Goal: Register for event/course

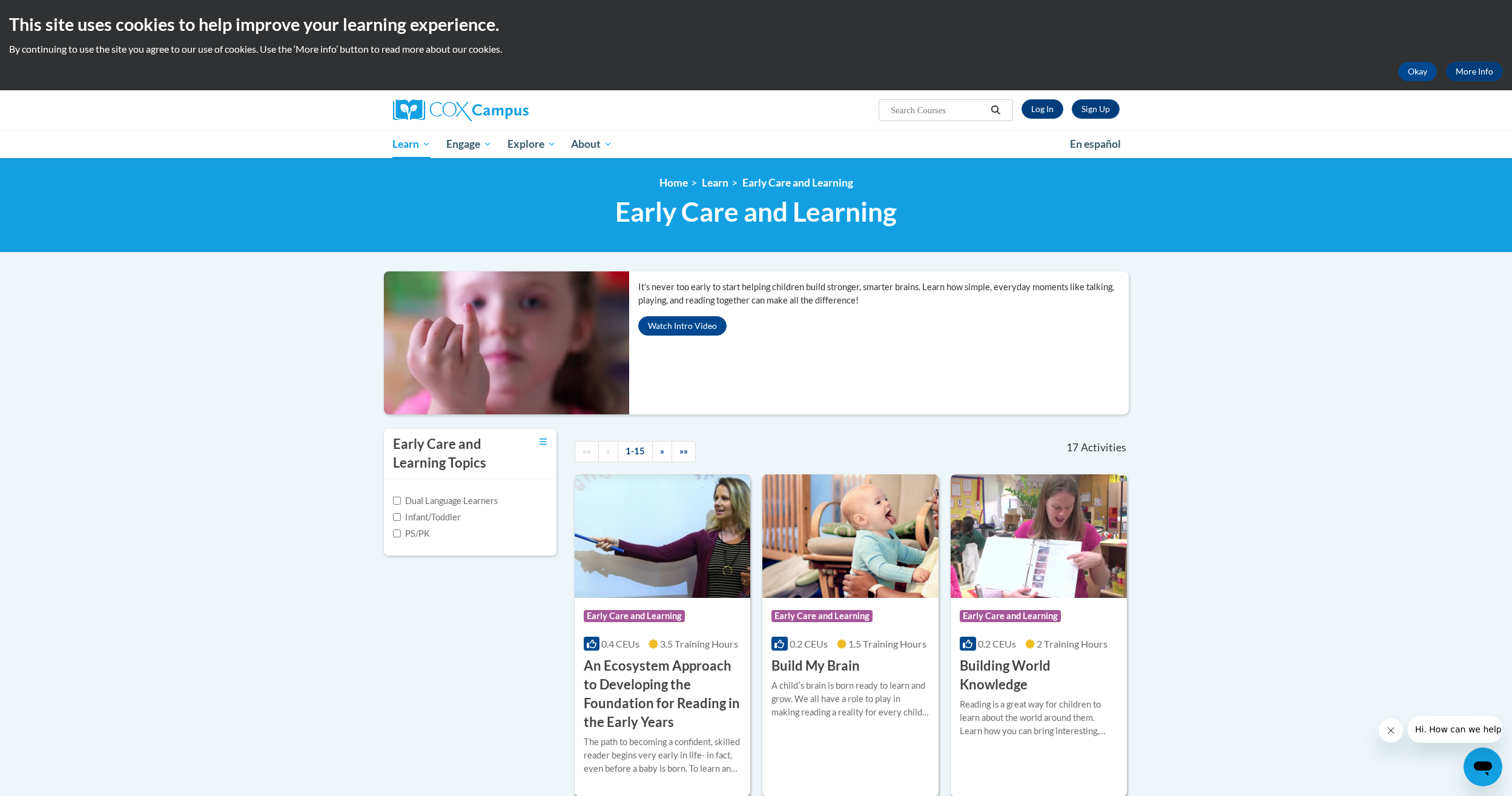
click at [626, 678] on h3 "An Ecosystem Approach to Developing the Foundation for Reading in the Early Yea…" at bounding box center [662, 693] width 158 height 75
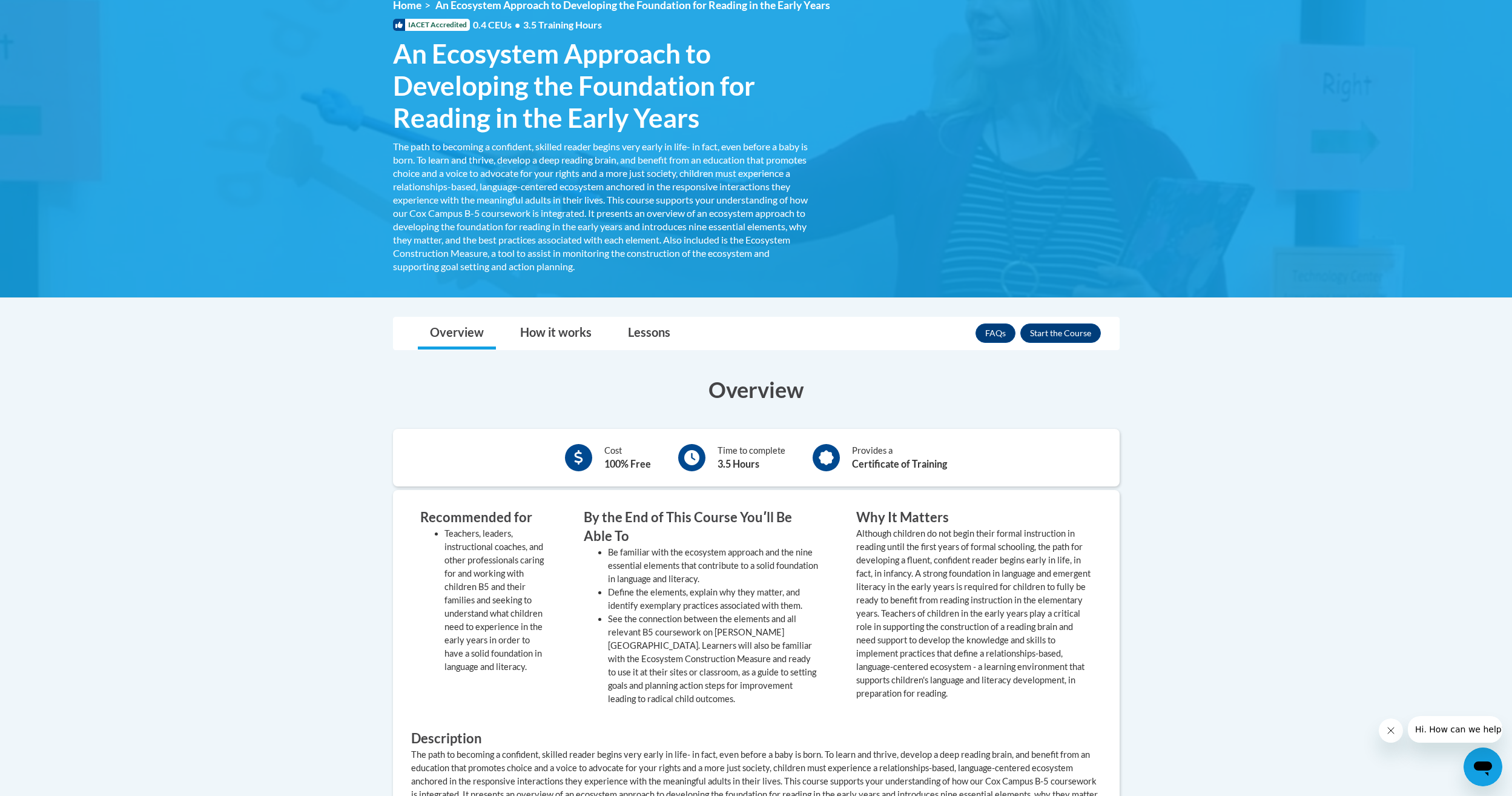
scroll to position [121, 0]
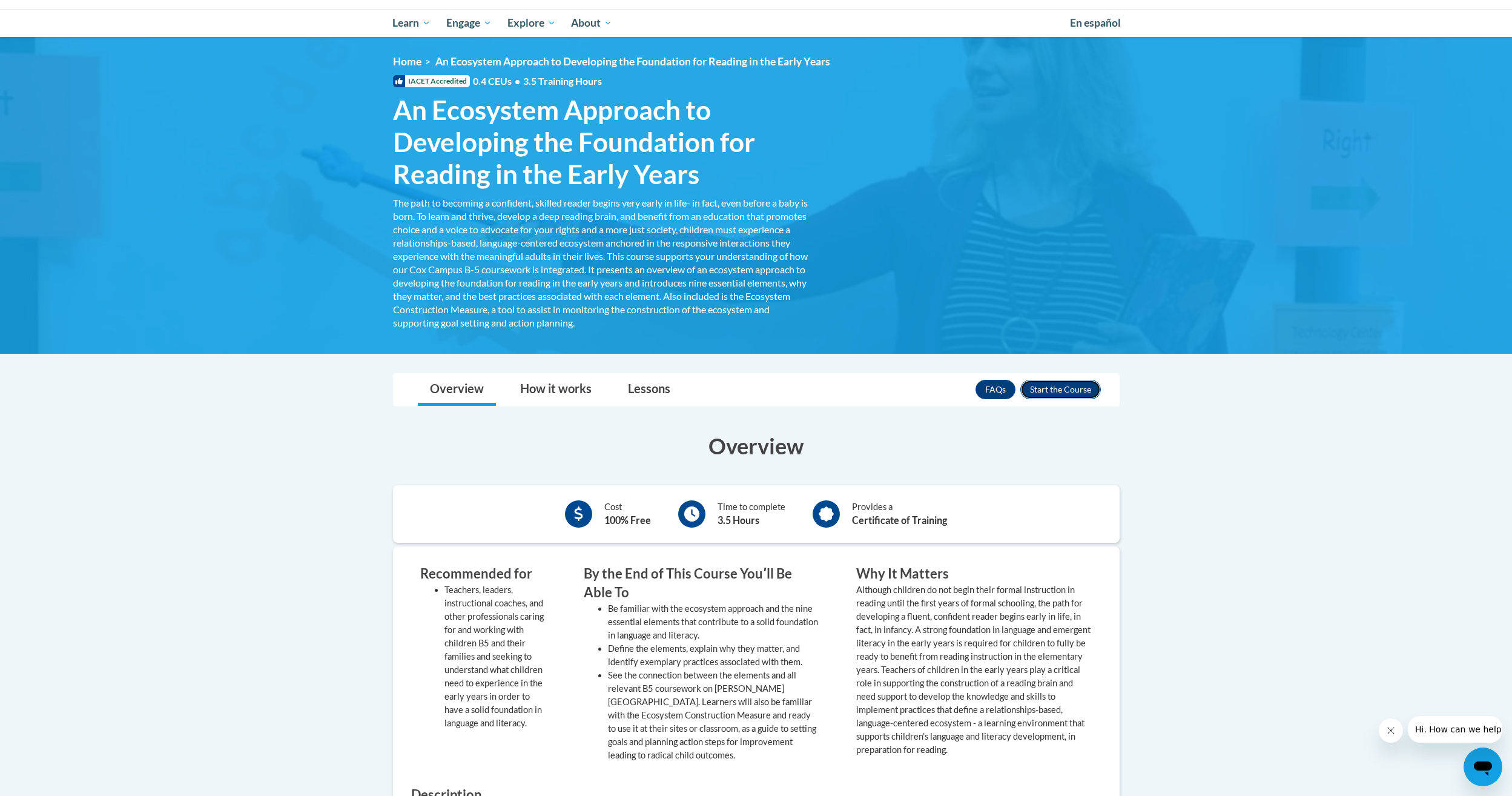
click at [1095, 393] on button "Enroll" at bounding box center [1060, 390] width 80 height 20
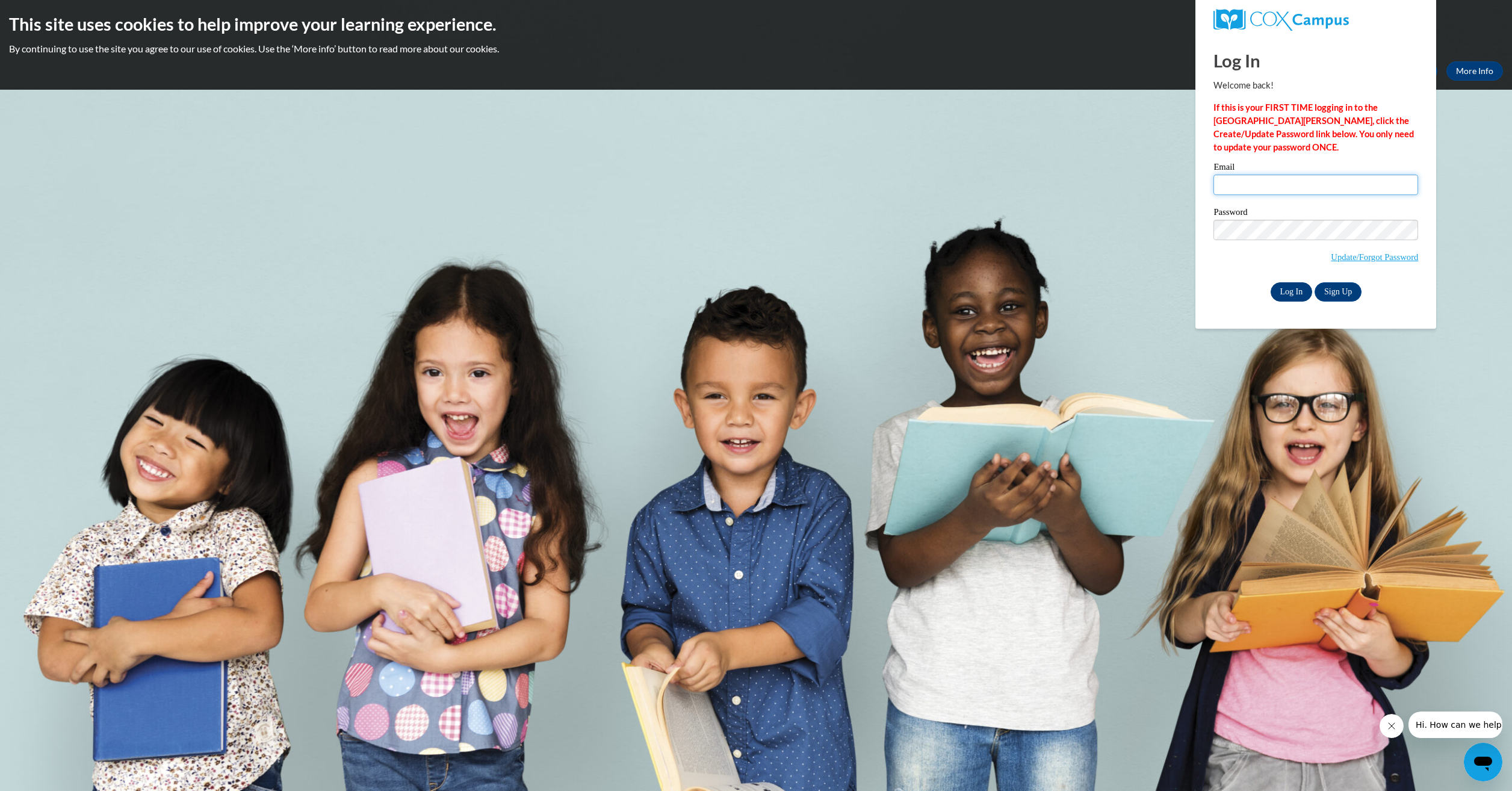
type input "amandablount24@gmail.com"
click at [1286, 289] on input "Log In" at bounding box center [1291, 292] width 42 height 19
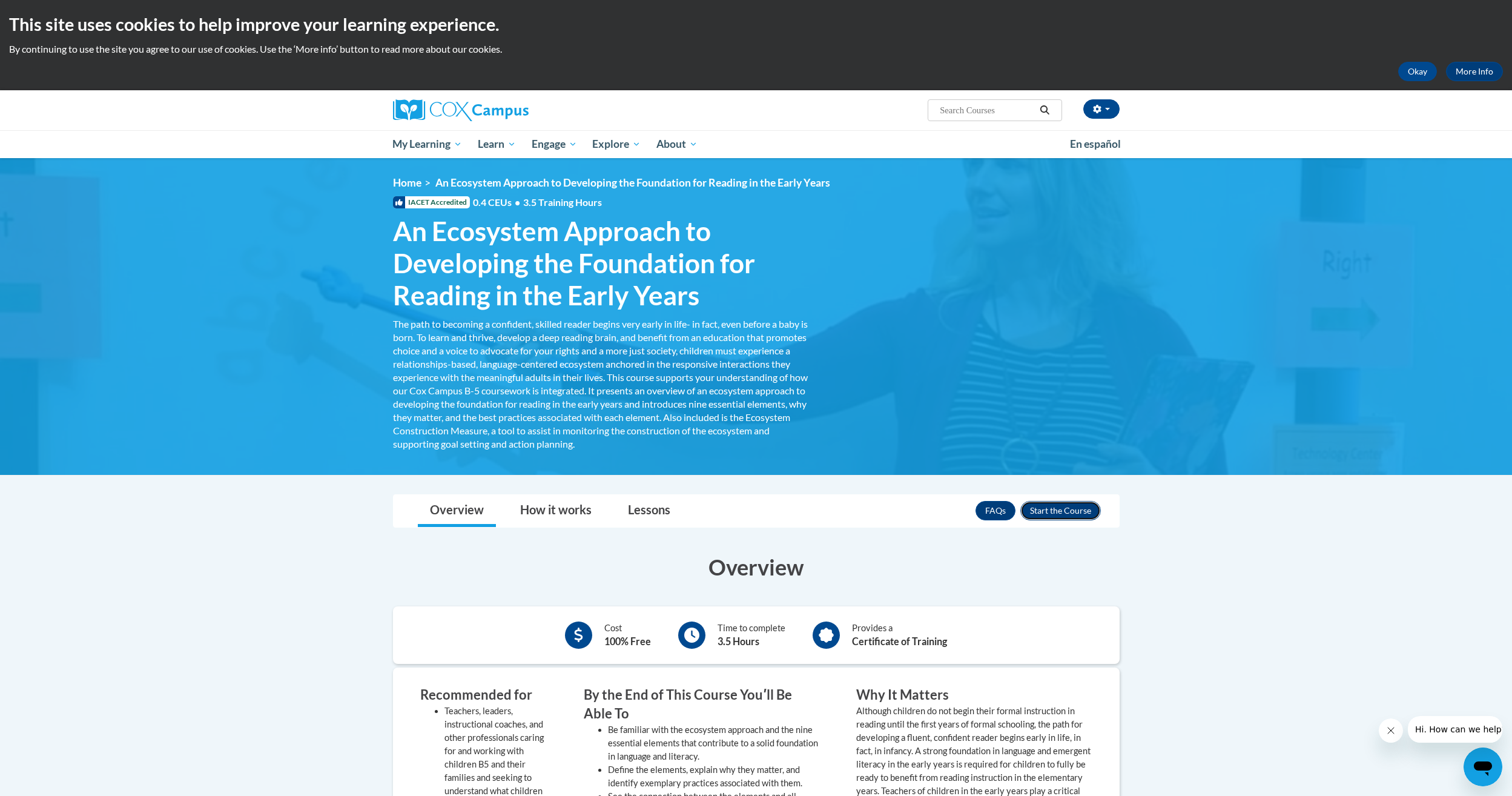
click at [1088, 515] on button "Enroll" at bounding box center [1060, 510] width 80 height 20
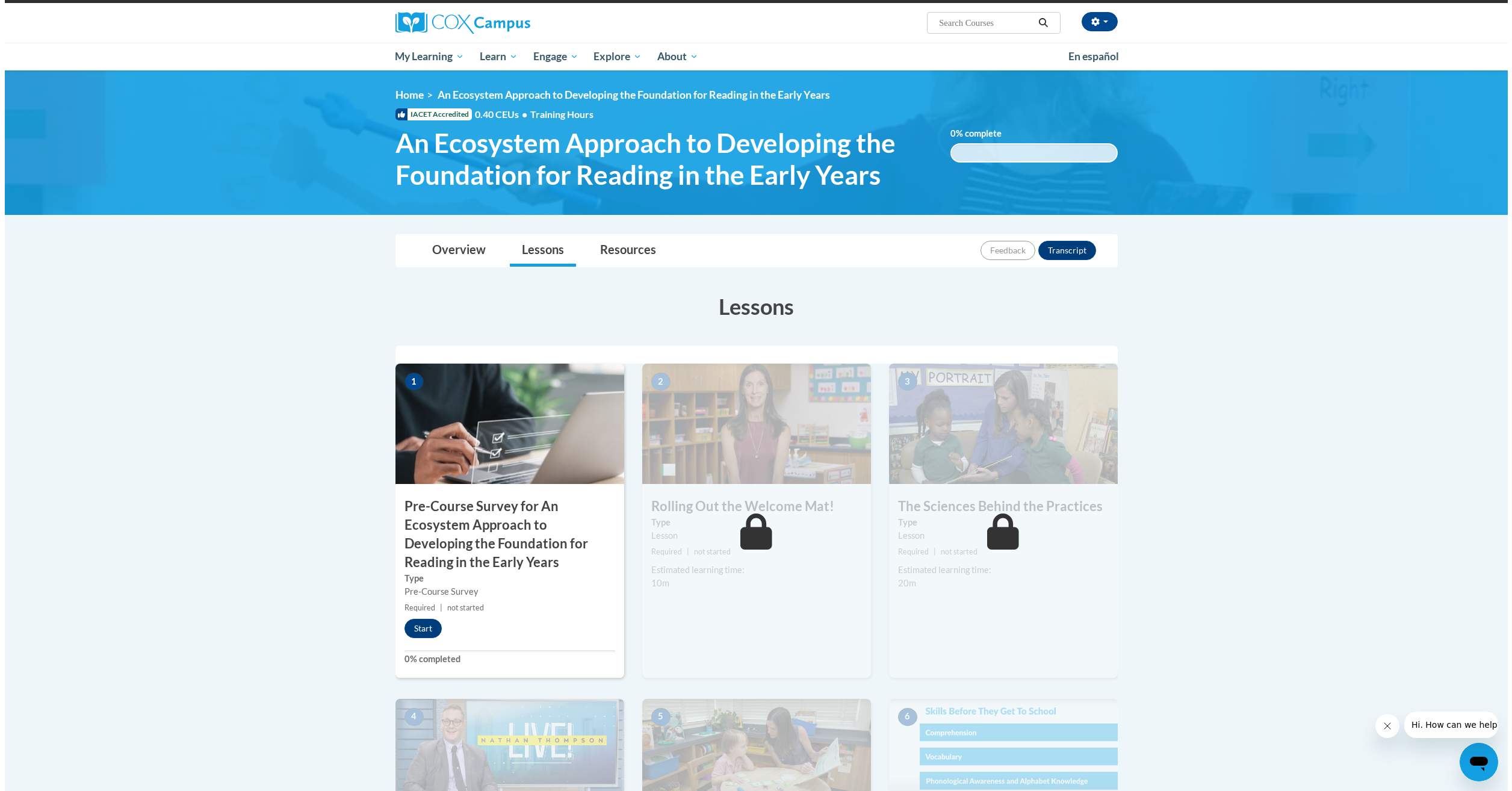
scroll to position [180, 0]
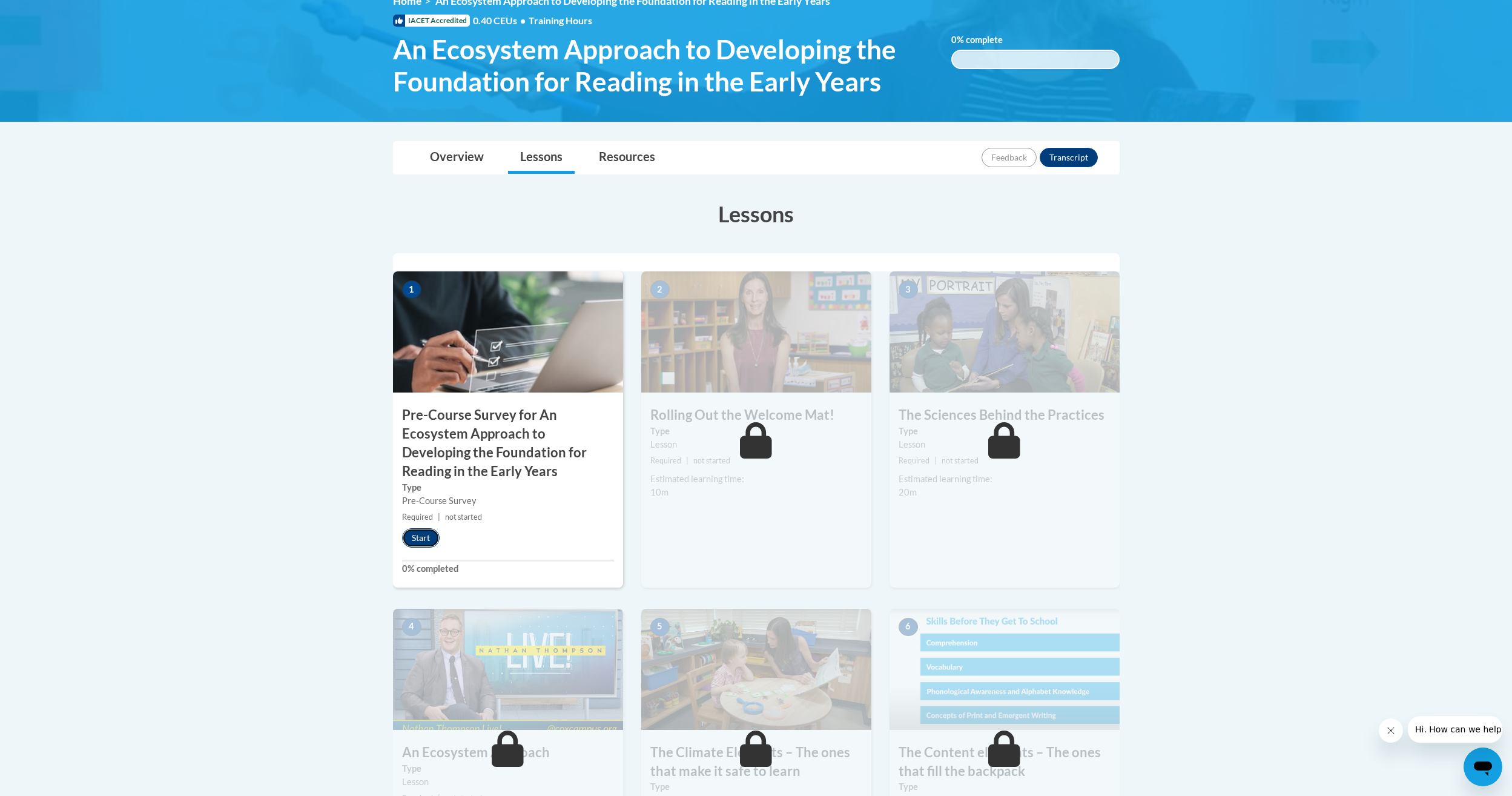
click at [418, 542] on button "Start" at bounding box center [421, 538] width 38 height 20
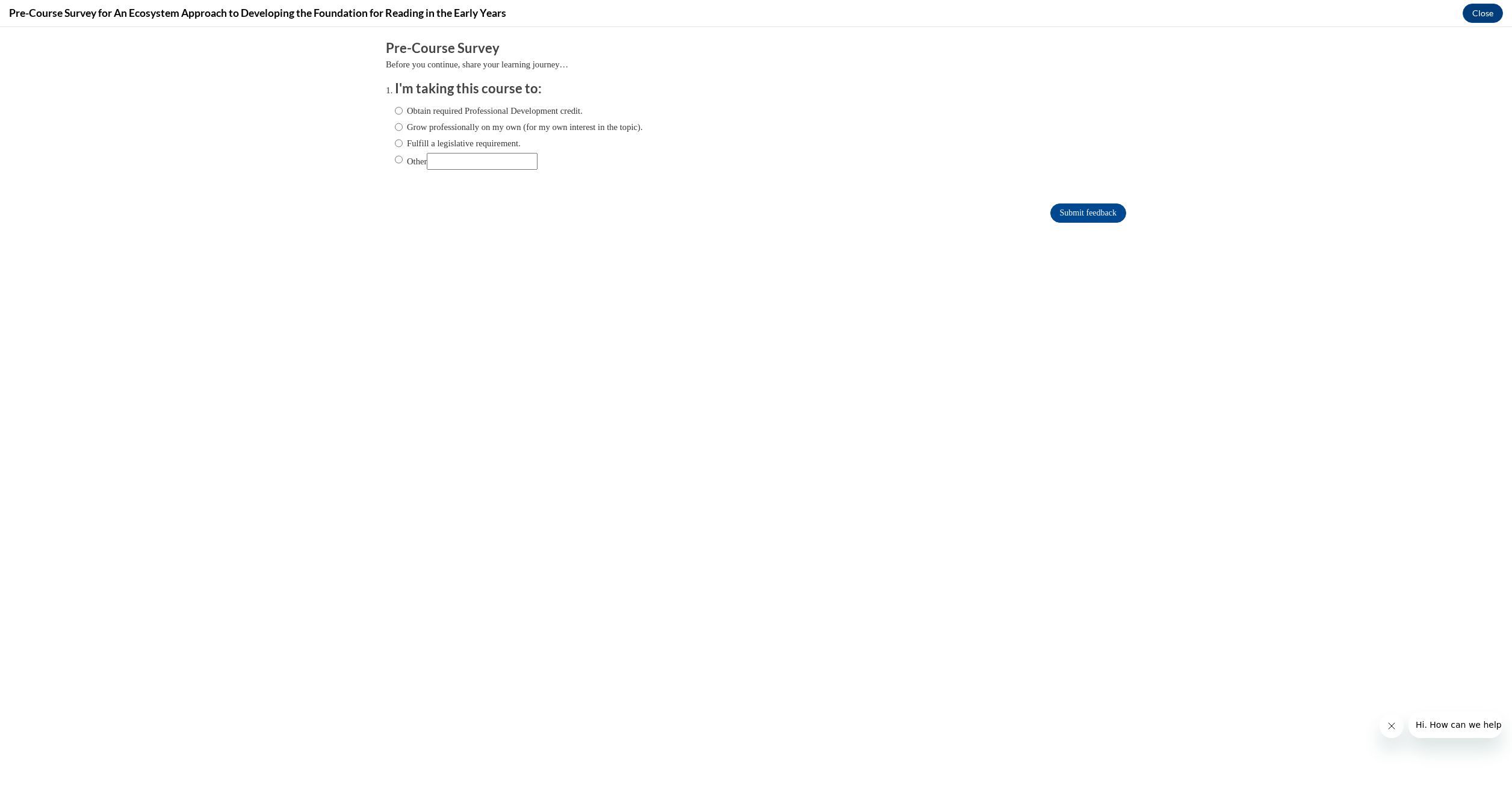
scroll to position [0, 0]
click at [395, 111] on input "Obtain required Professional Development credit." at bounding box center [398, 110] width 8 height 13
radio input "true"
click at [1069, 219] on input "Submit feedback" at bounding box center [1088, 213] width 76 height 19
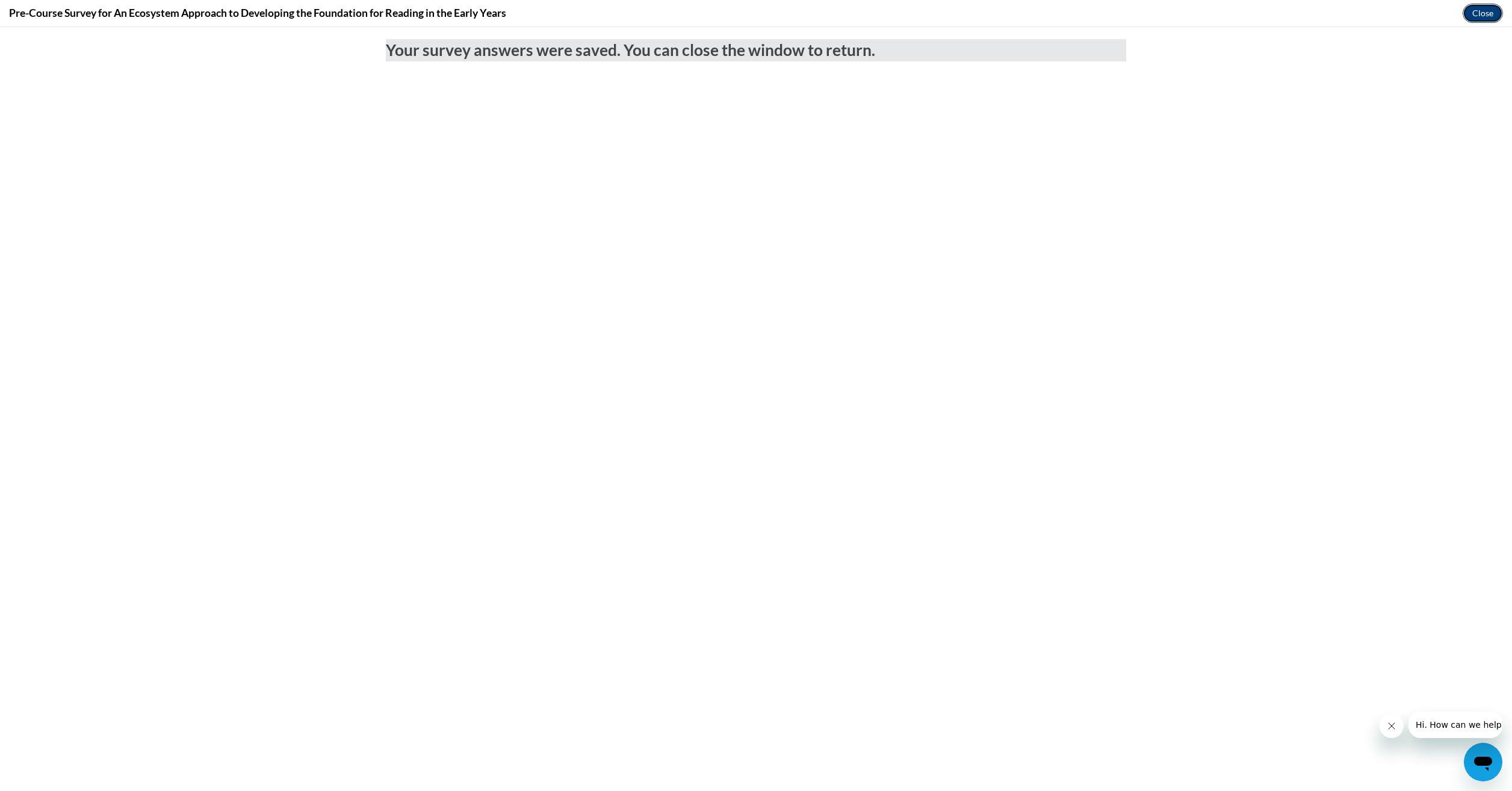
click at [1479, 17] on button "Close" at bounding box center [1483, 13] width 40 height 19
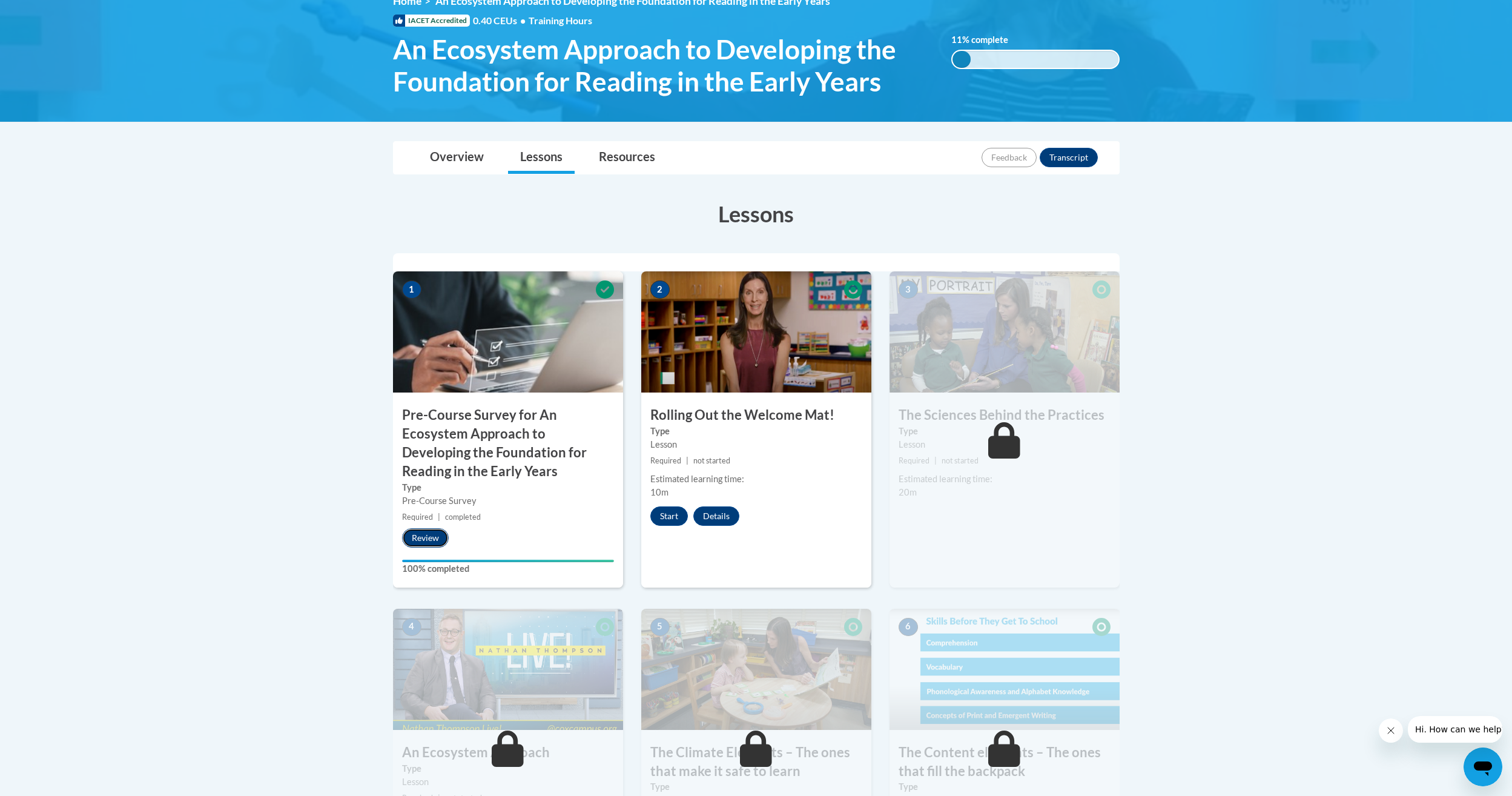
click at [429, 536] on button "Review" at bounding box center [425, 538] width 47 height 20
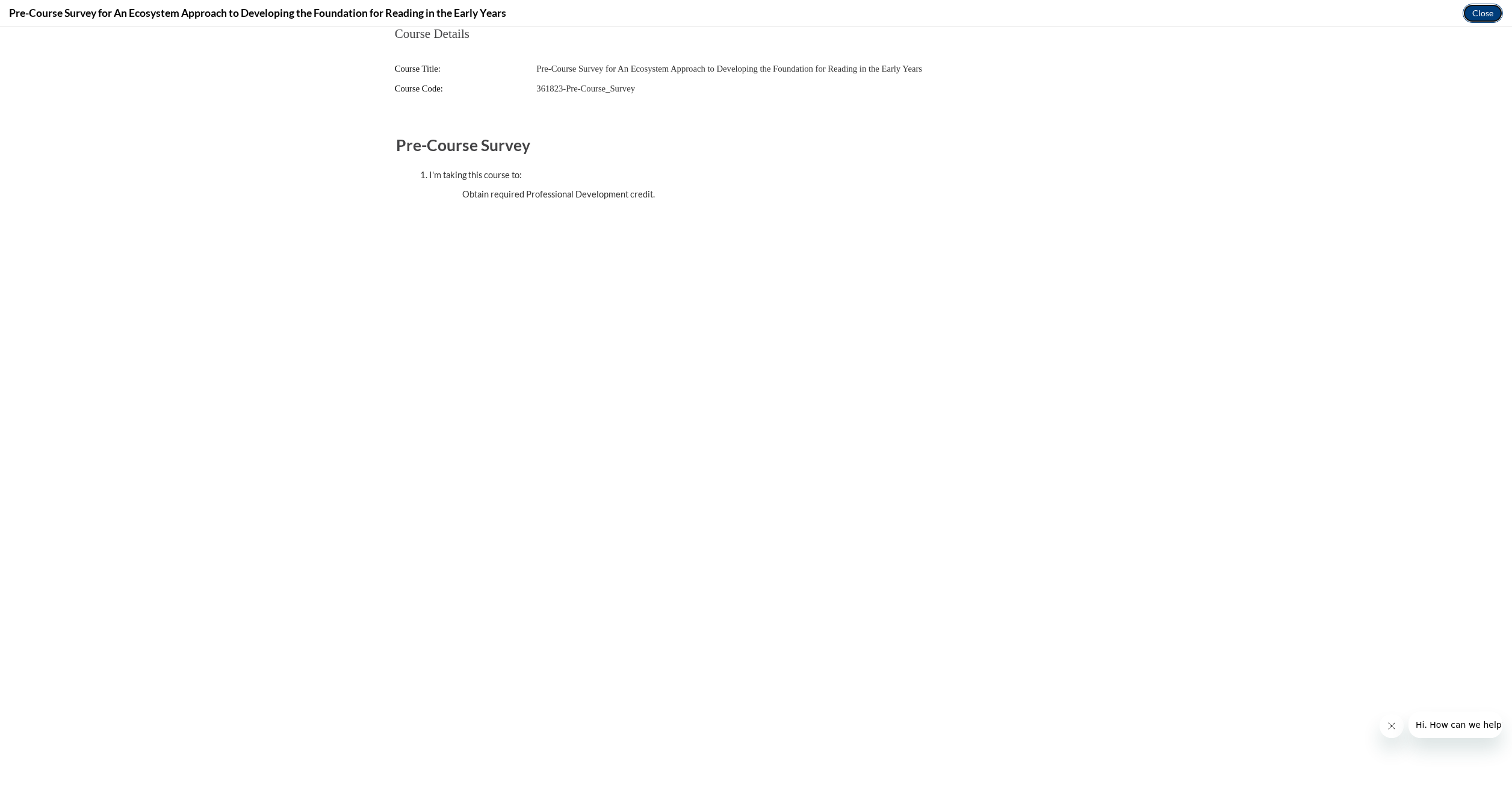
click at [1491, 19] on button "Close" at bounding box center [1483, 13] width 40 height 19
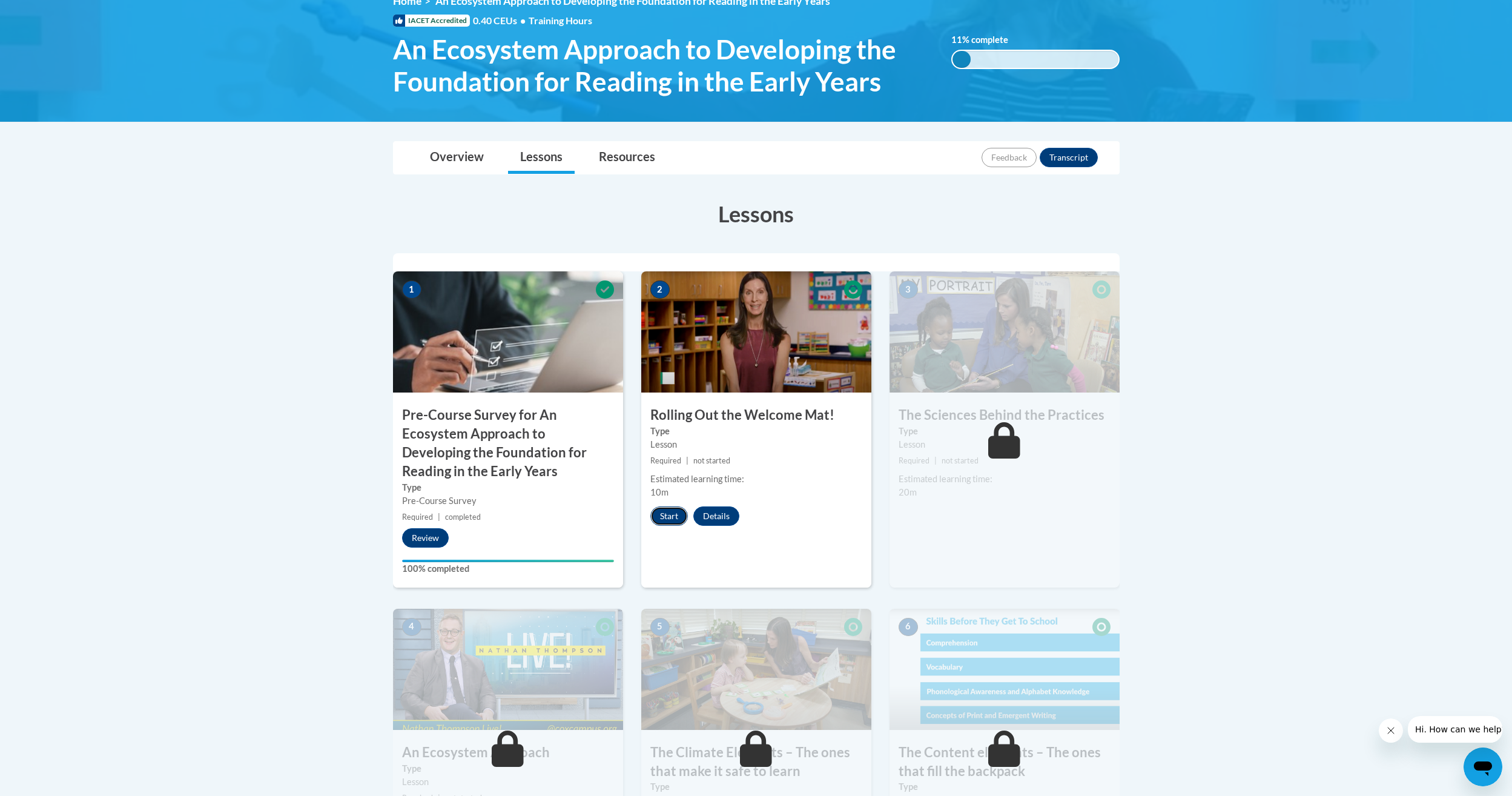
click at [669, 518] on button "Start" at bounding box center [669, 516] width 38 height 20
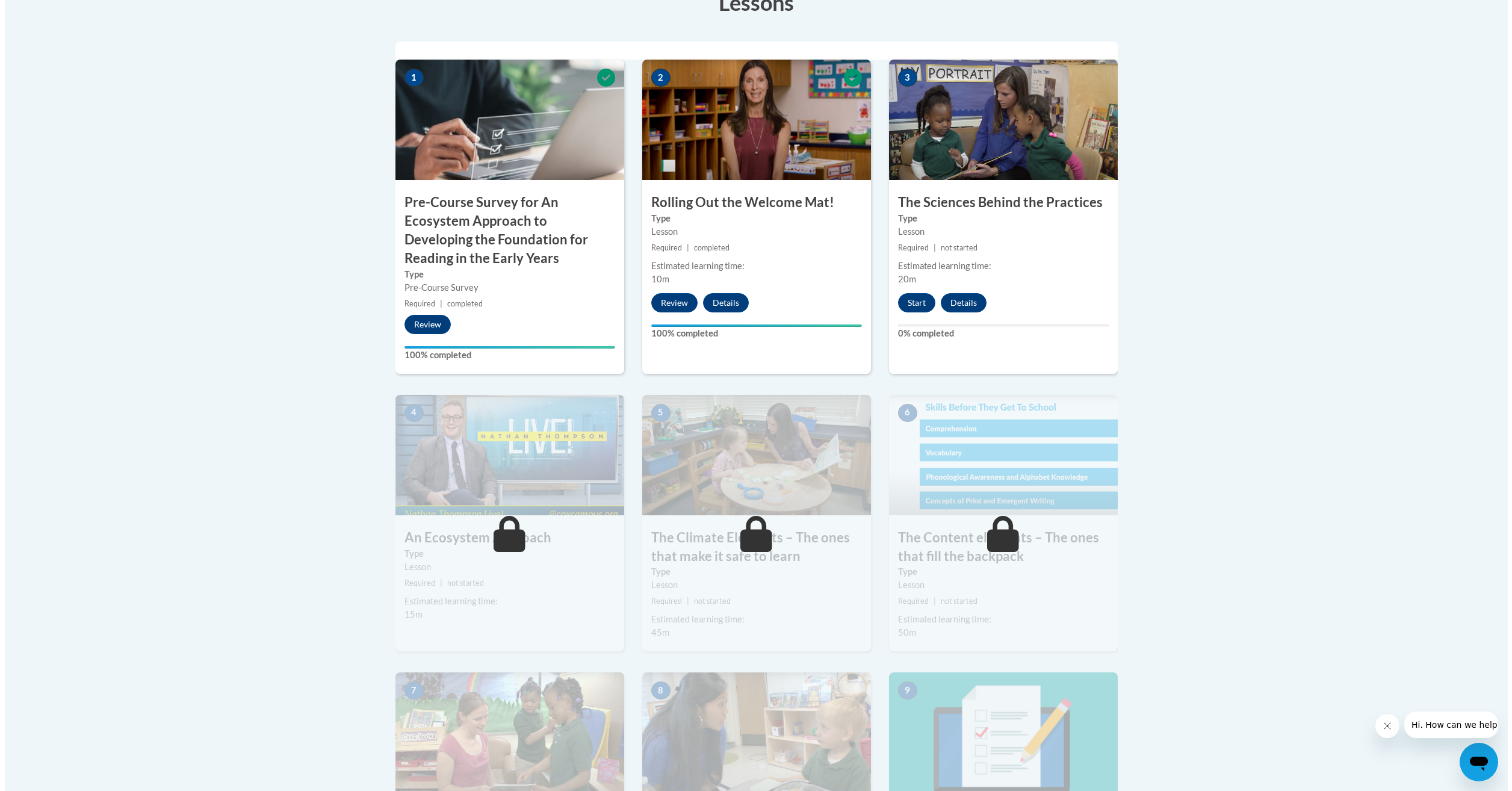
scroll to position [362, 0]
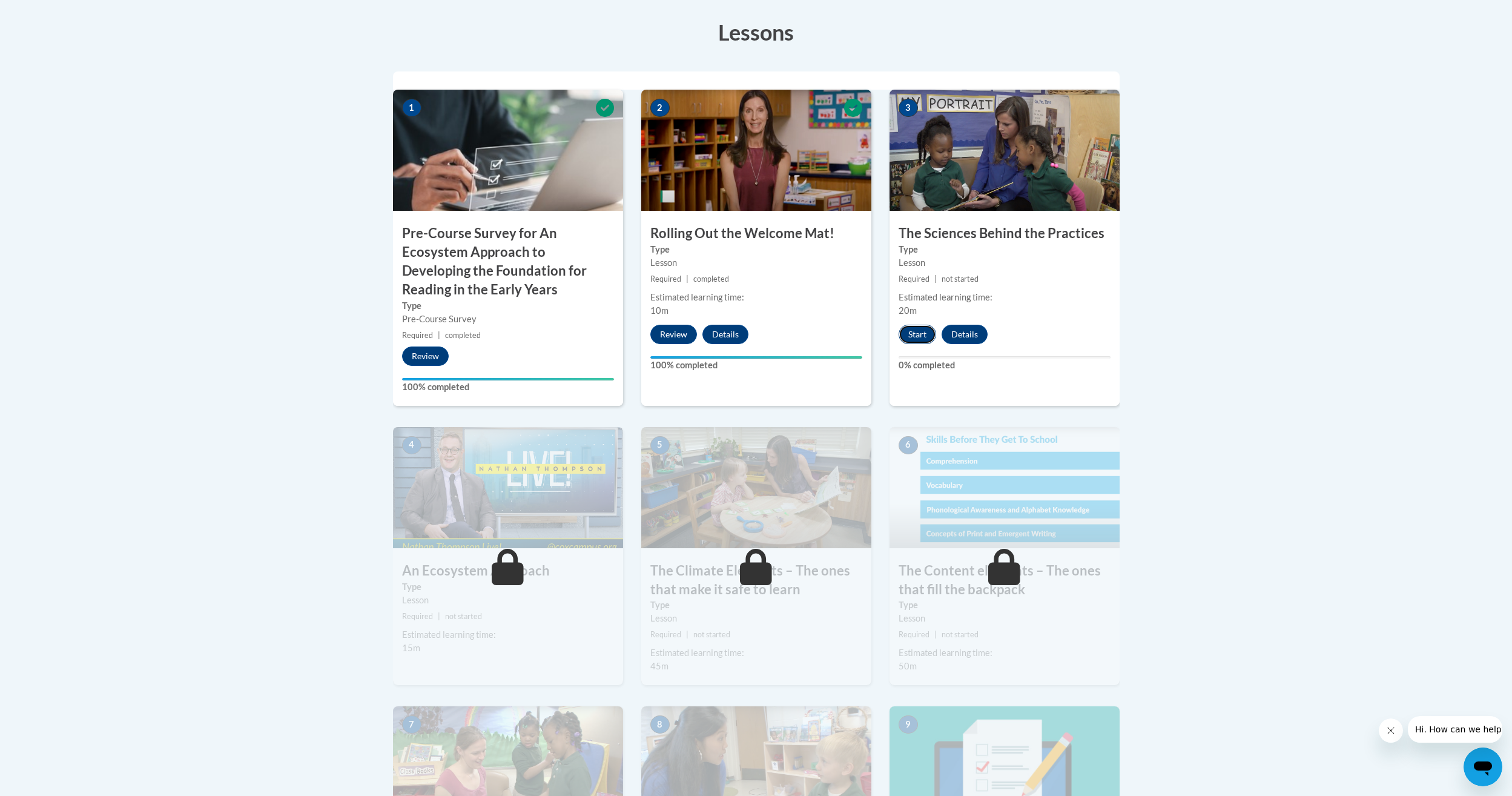
click at [920, 339] on button "Start" at bounding box center [917, 334] width 38 height 20
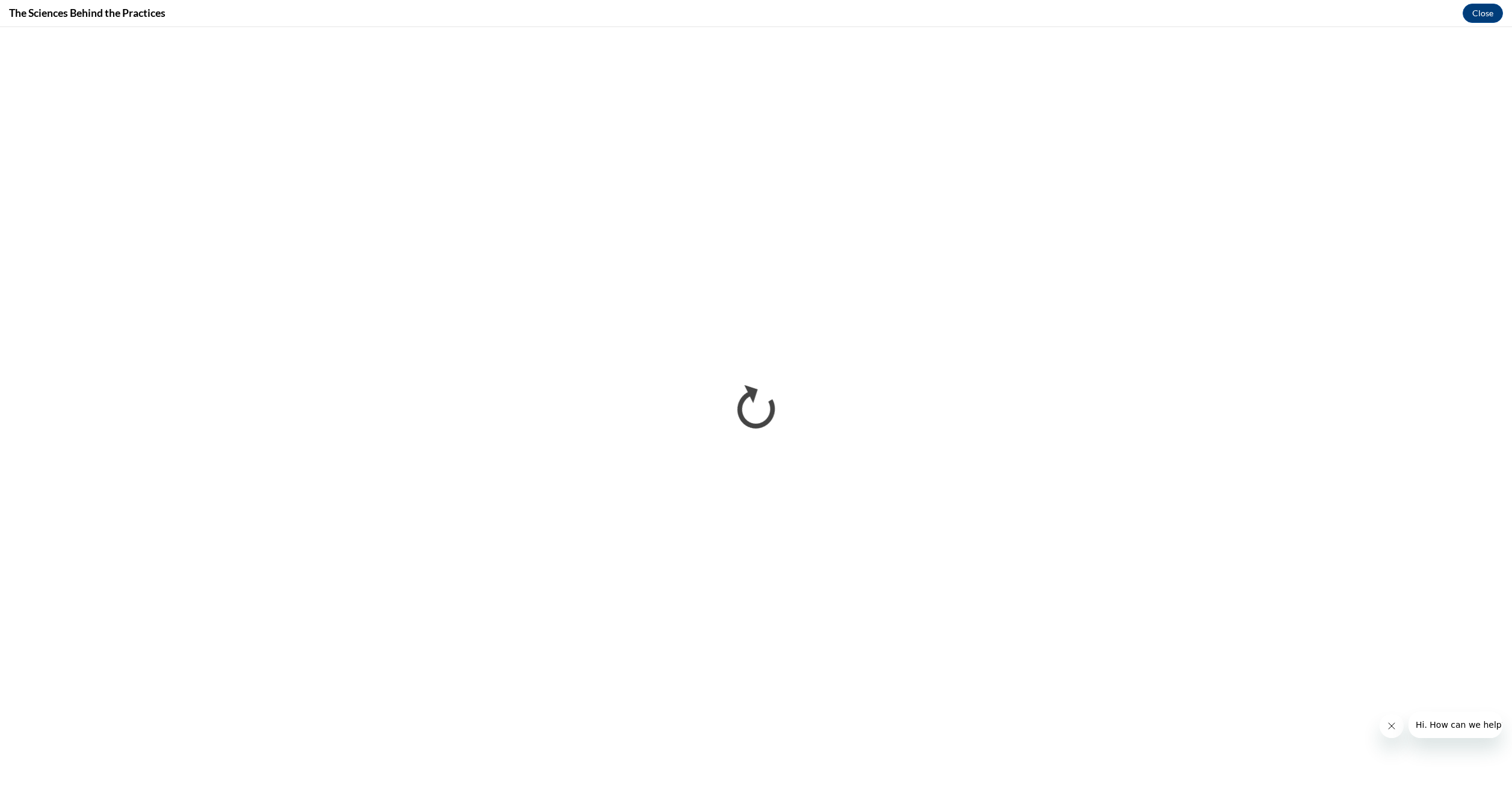
scroll to position [0, 0]
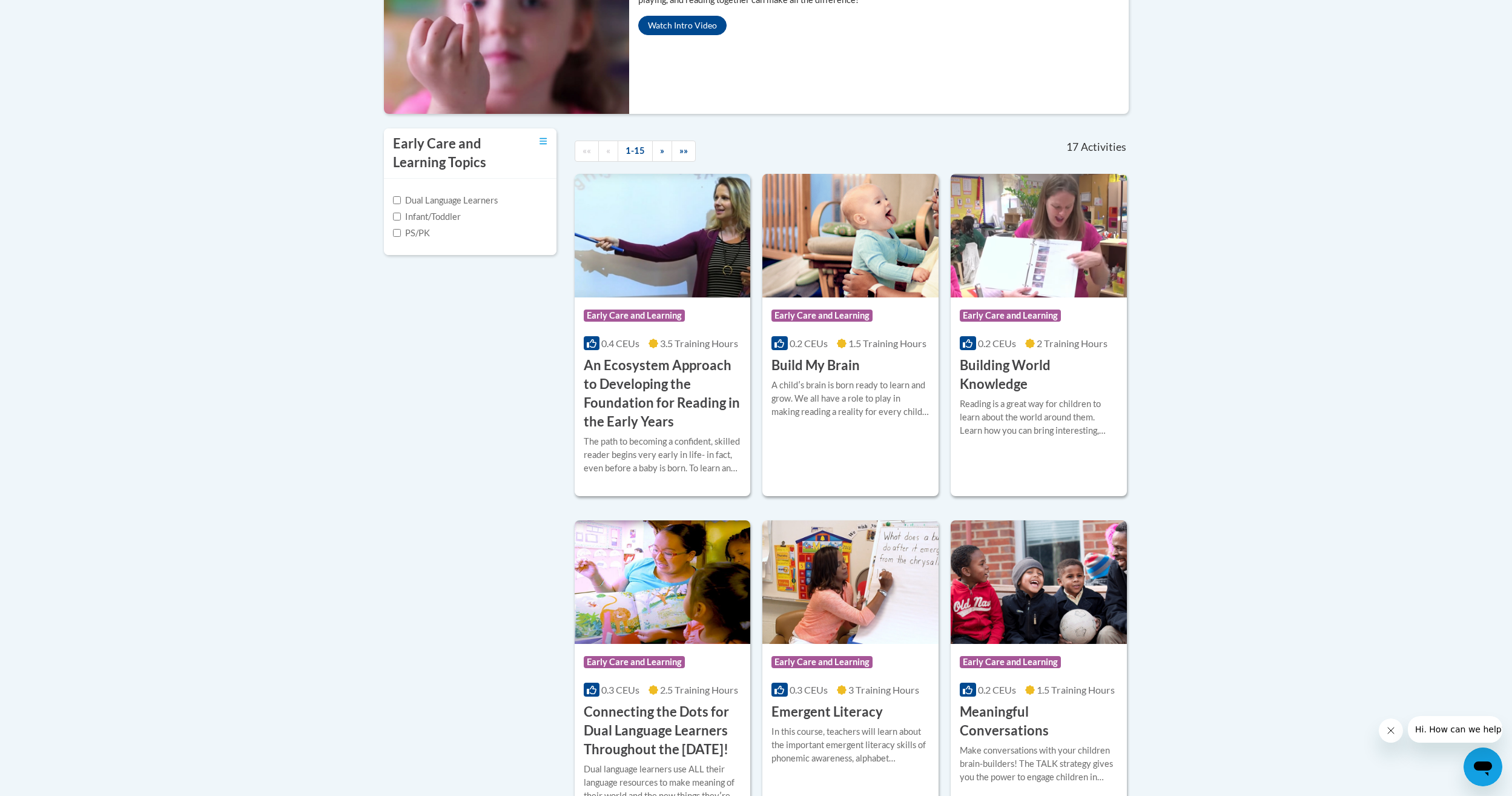
scroll to position [303, 0]
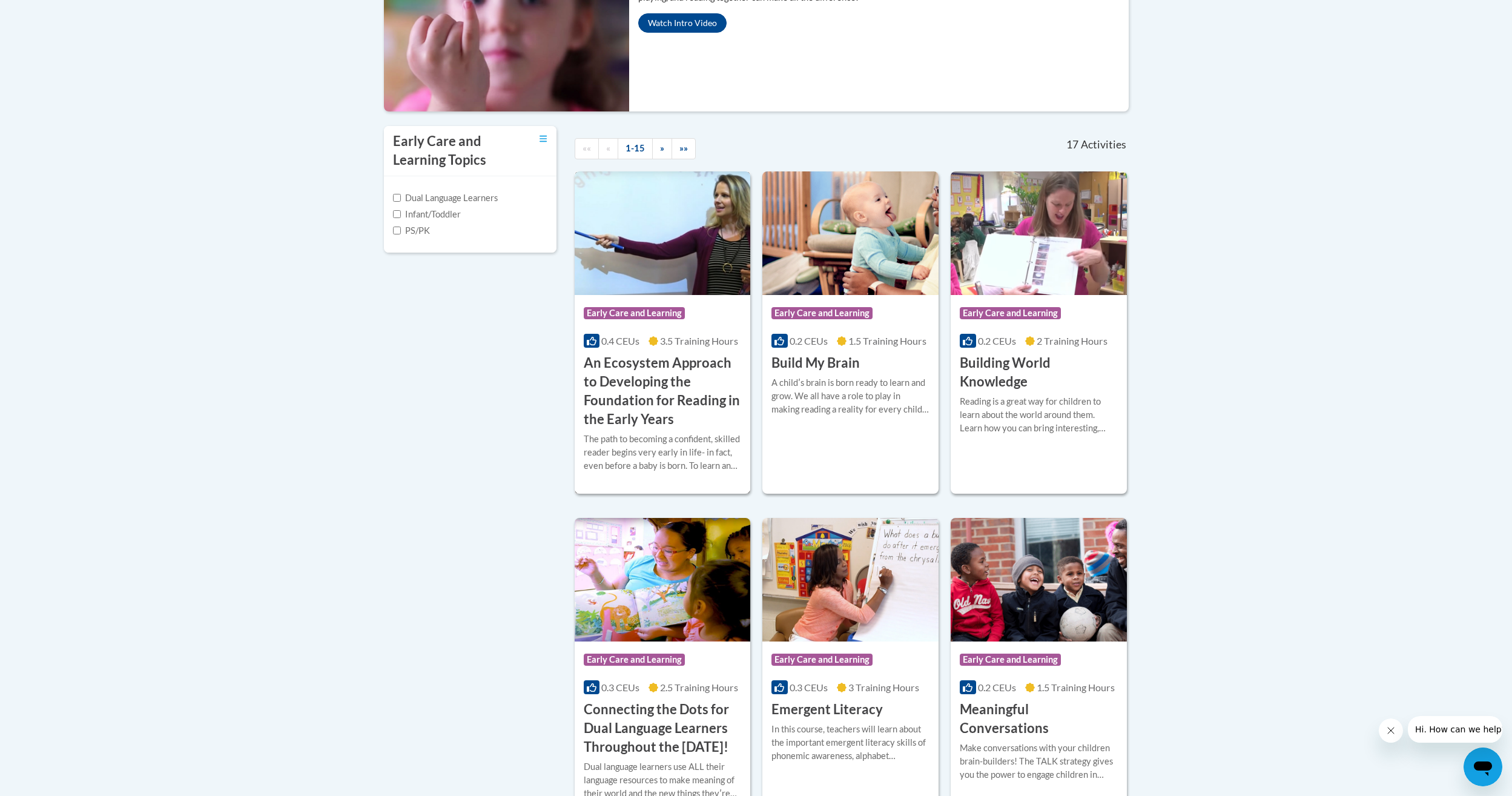
click at [655, 391] on h3 "An Ecosystem Approach to Developing the Foundation for Reading in the Early Yea…" at bounding box center [662, 391] width 158 height 75
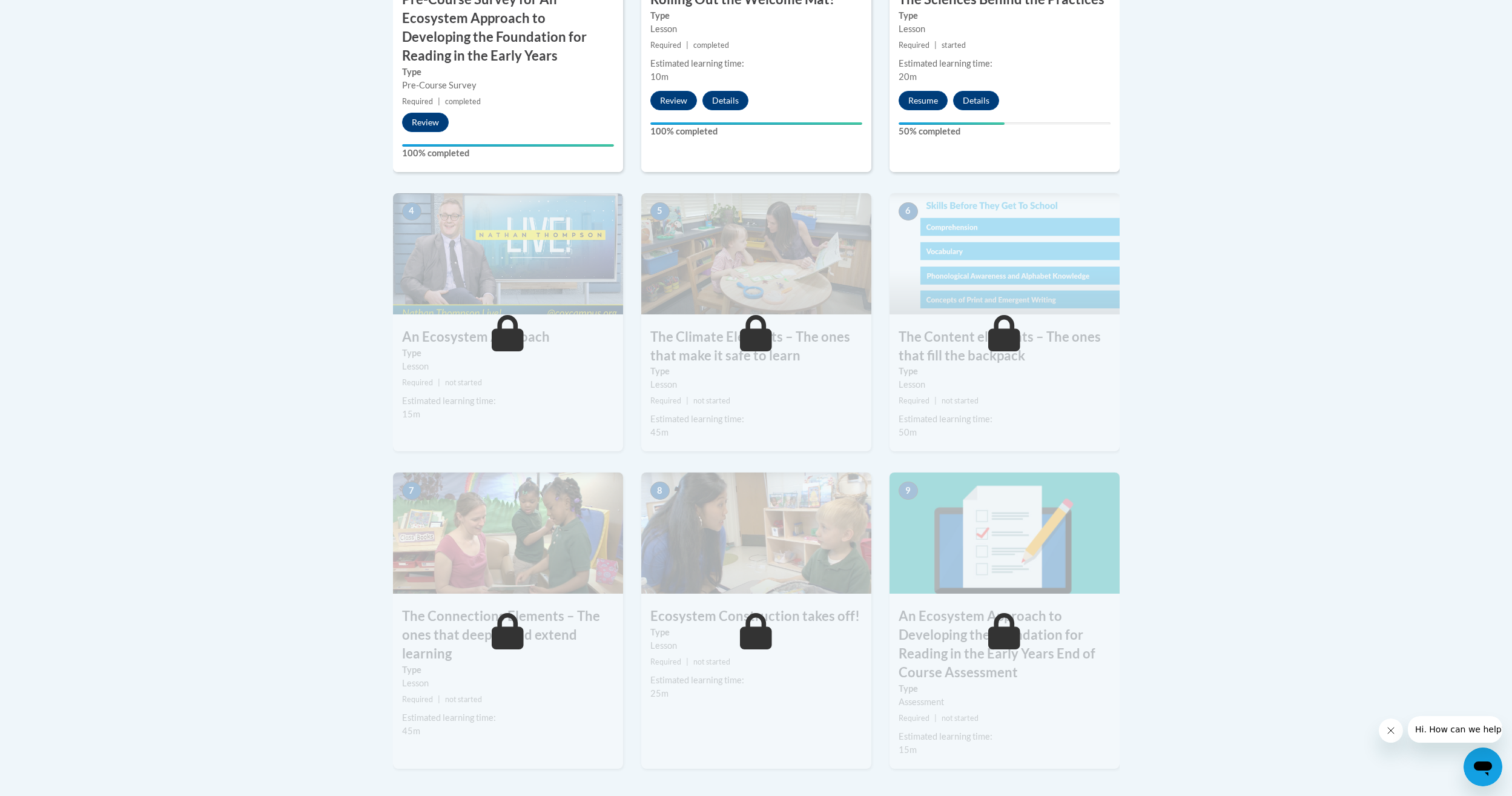
scroll to position [577, 0]
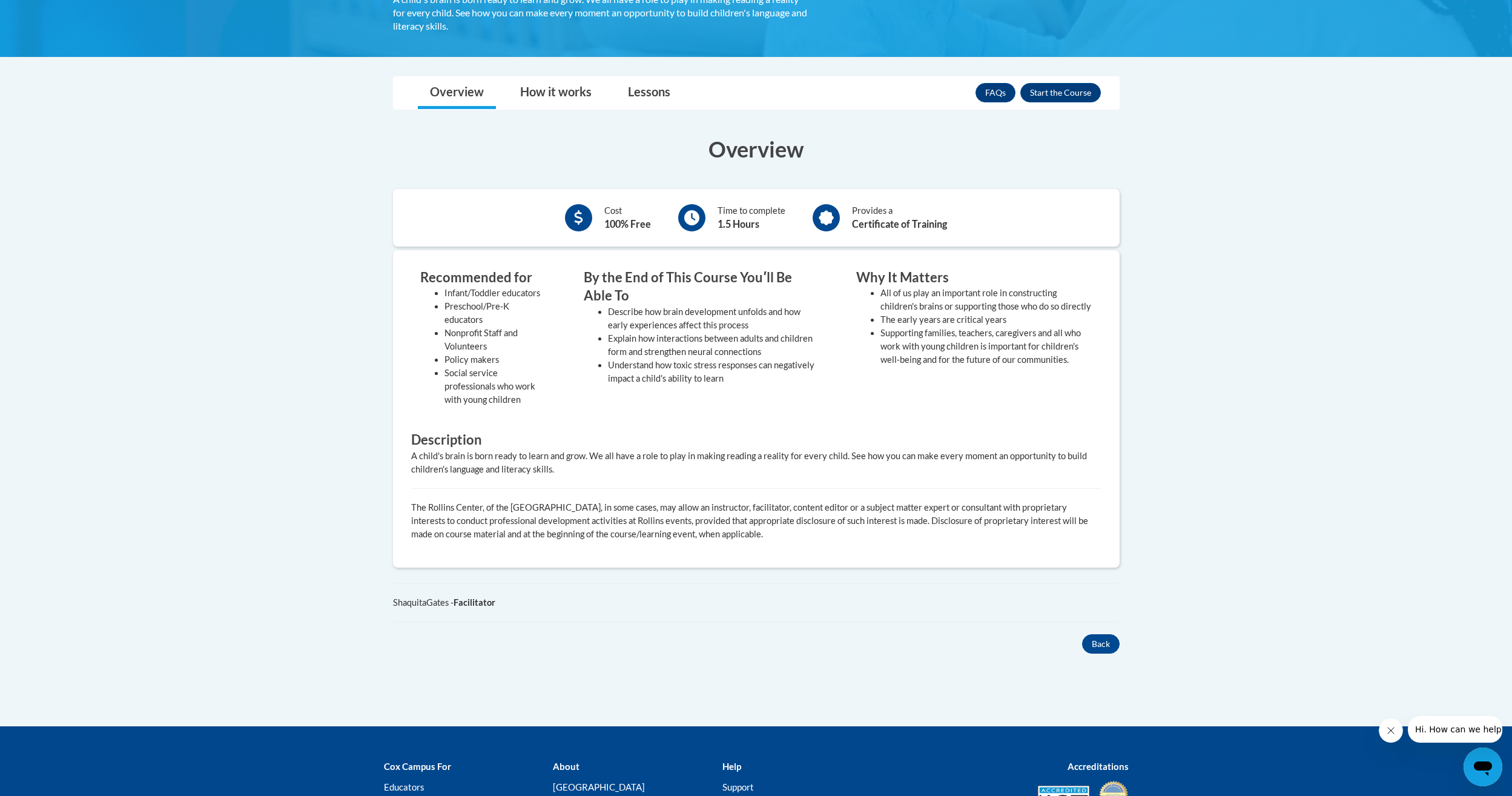
scroll to position [303, 0]
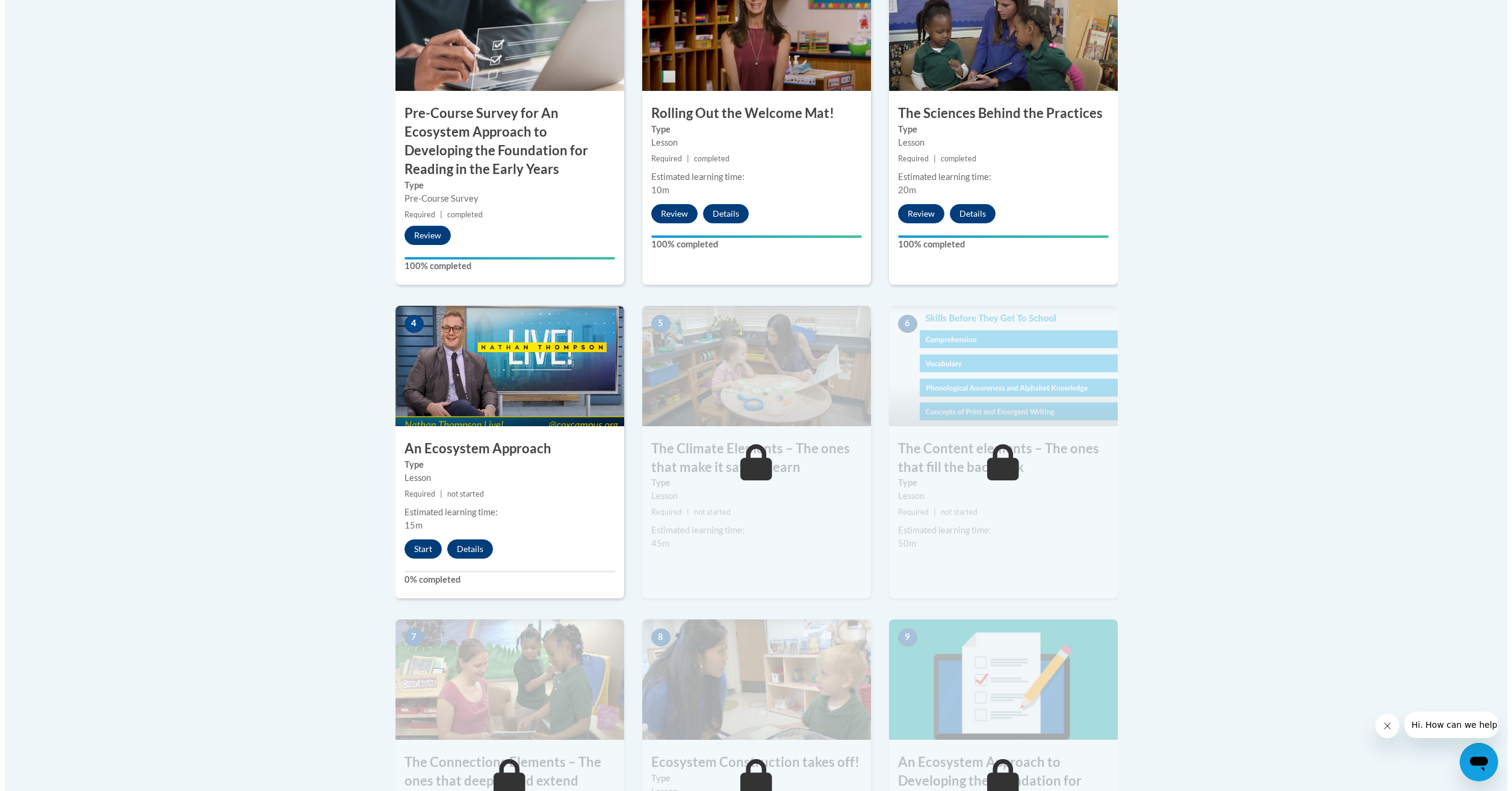
scroll to position [482, 0]
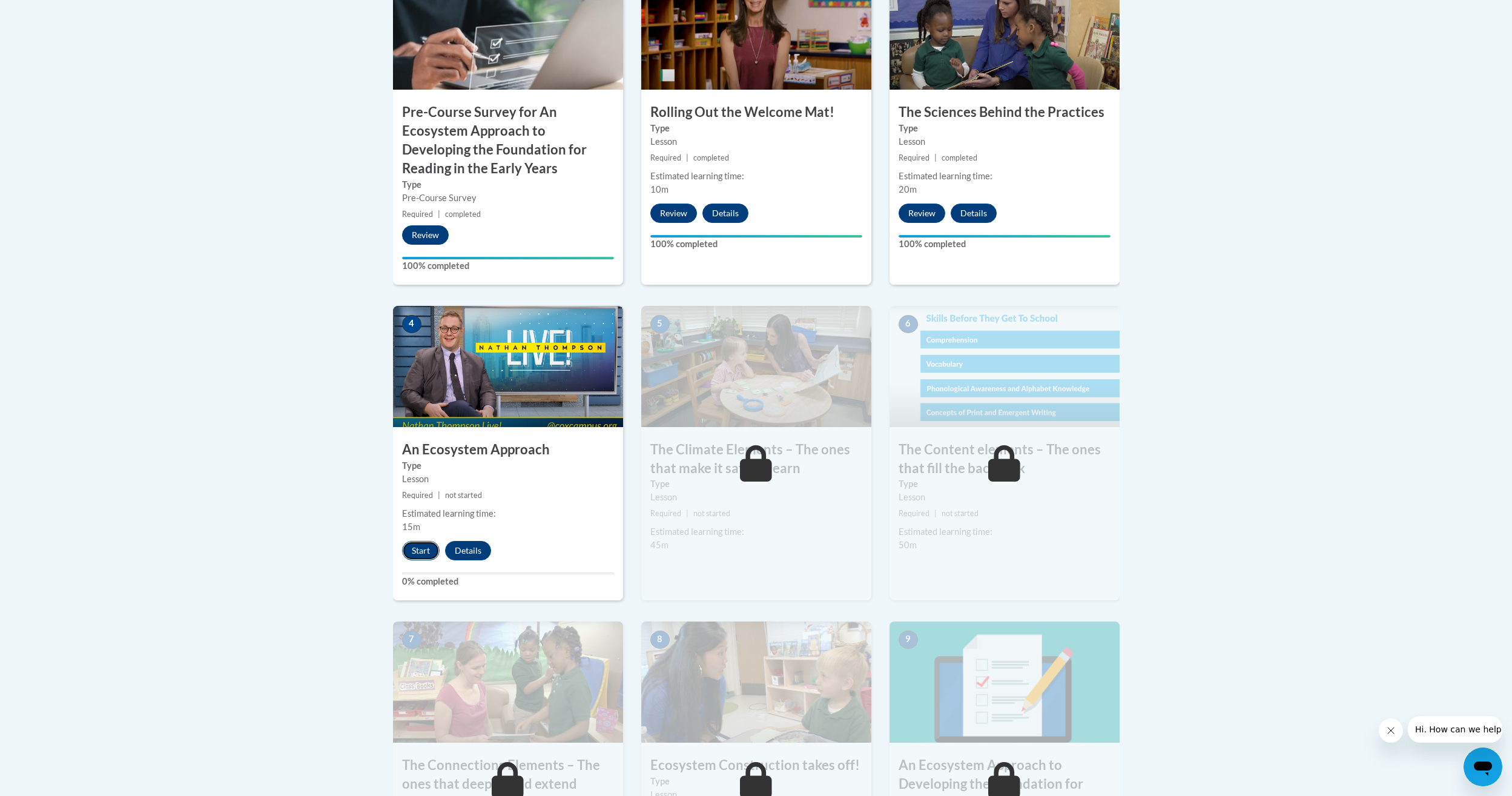
click at [424, 550] on button "Start" at bounding box center [421, 551] width 38 height 20
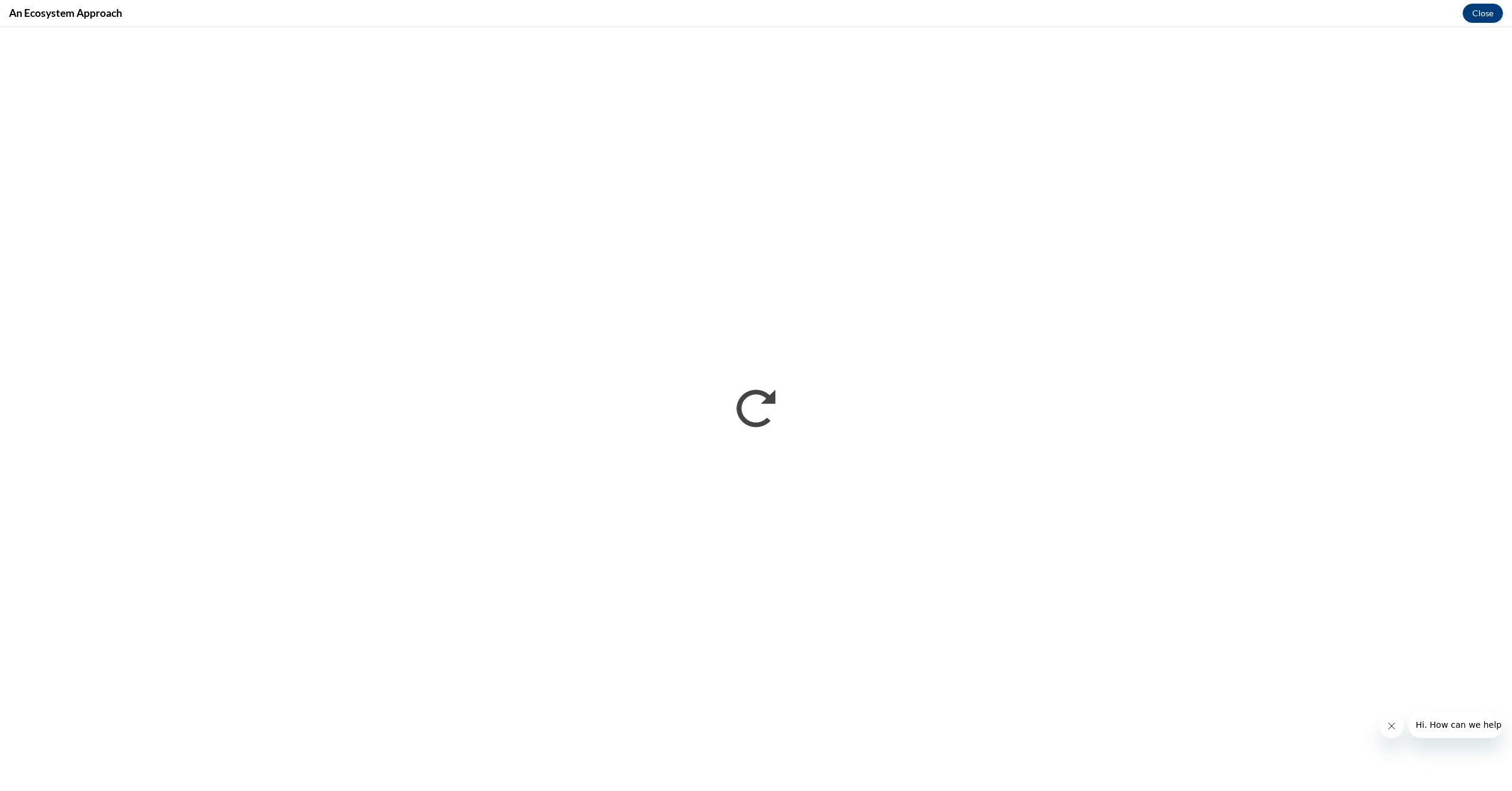
scroll to position [0, 0]
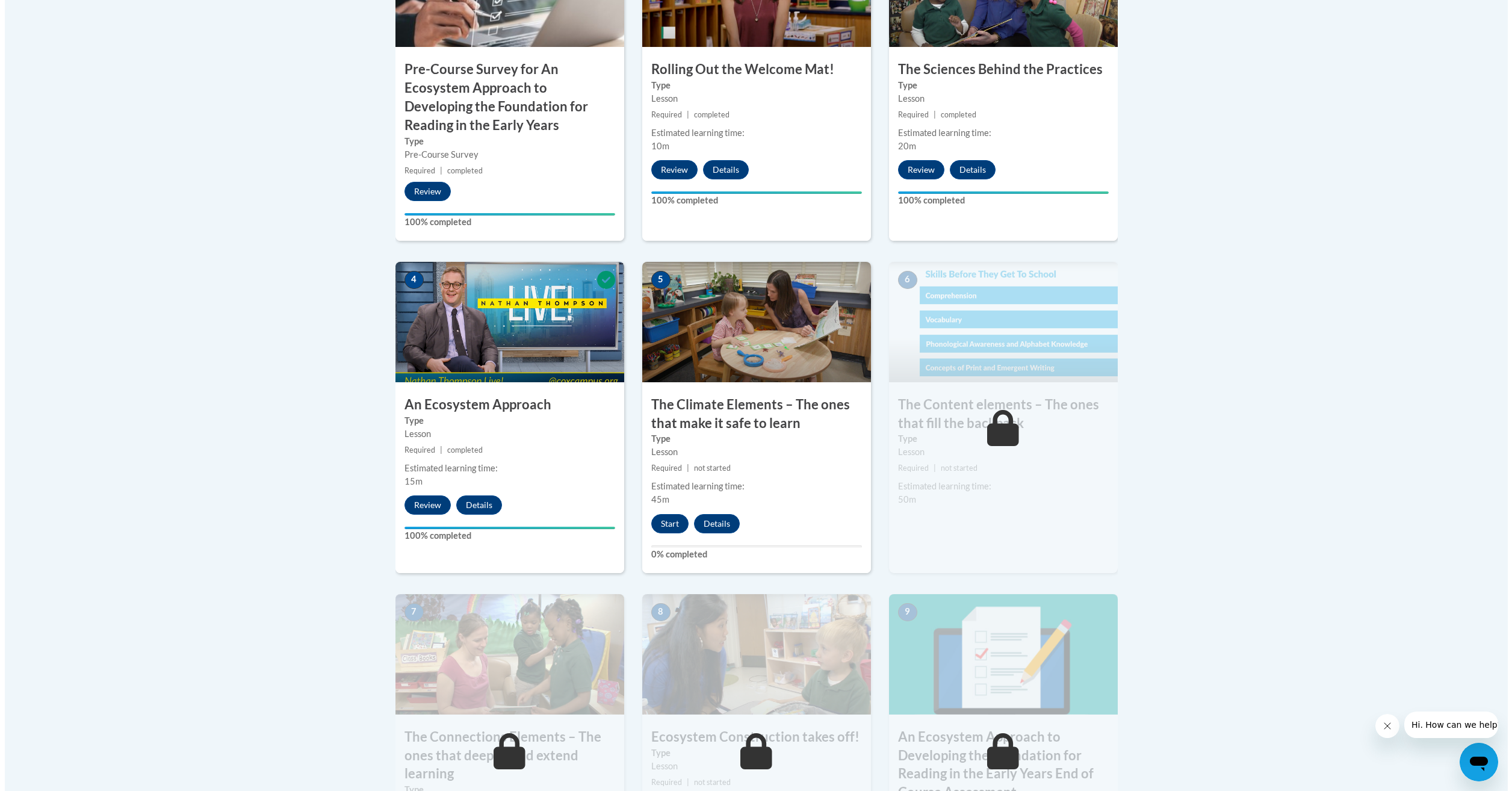
scroll to position [542, 0]
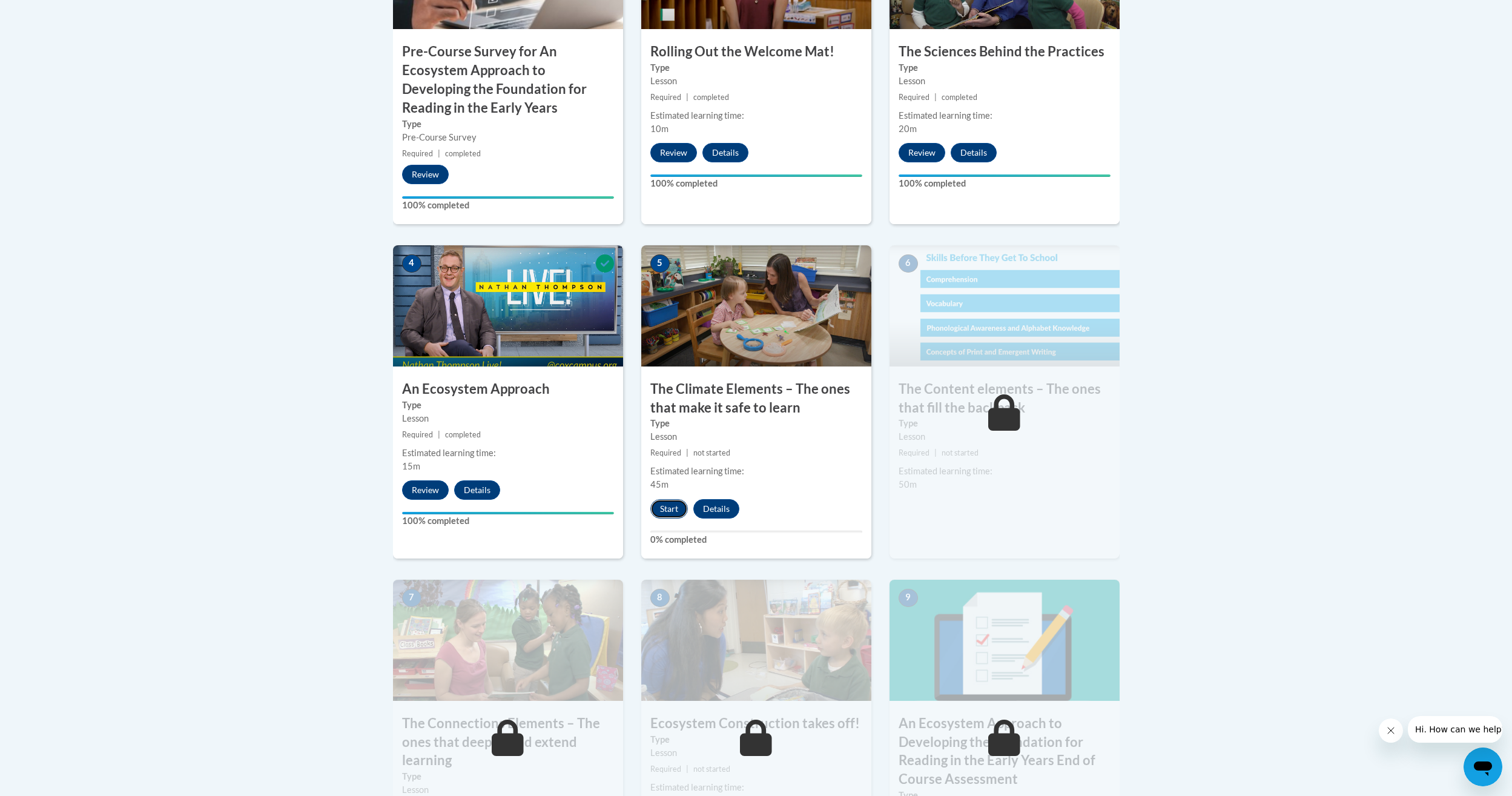
click at [662, 509] on button "Start" at bounding box center [669, 509] width 38 height 20
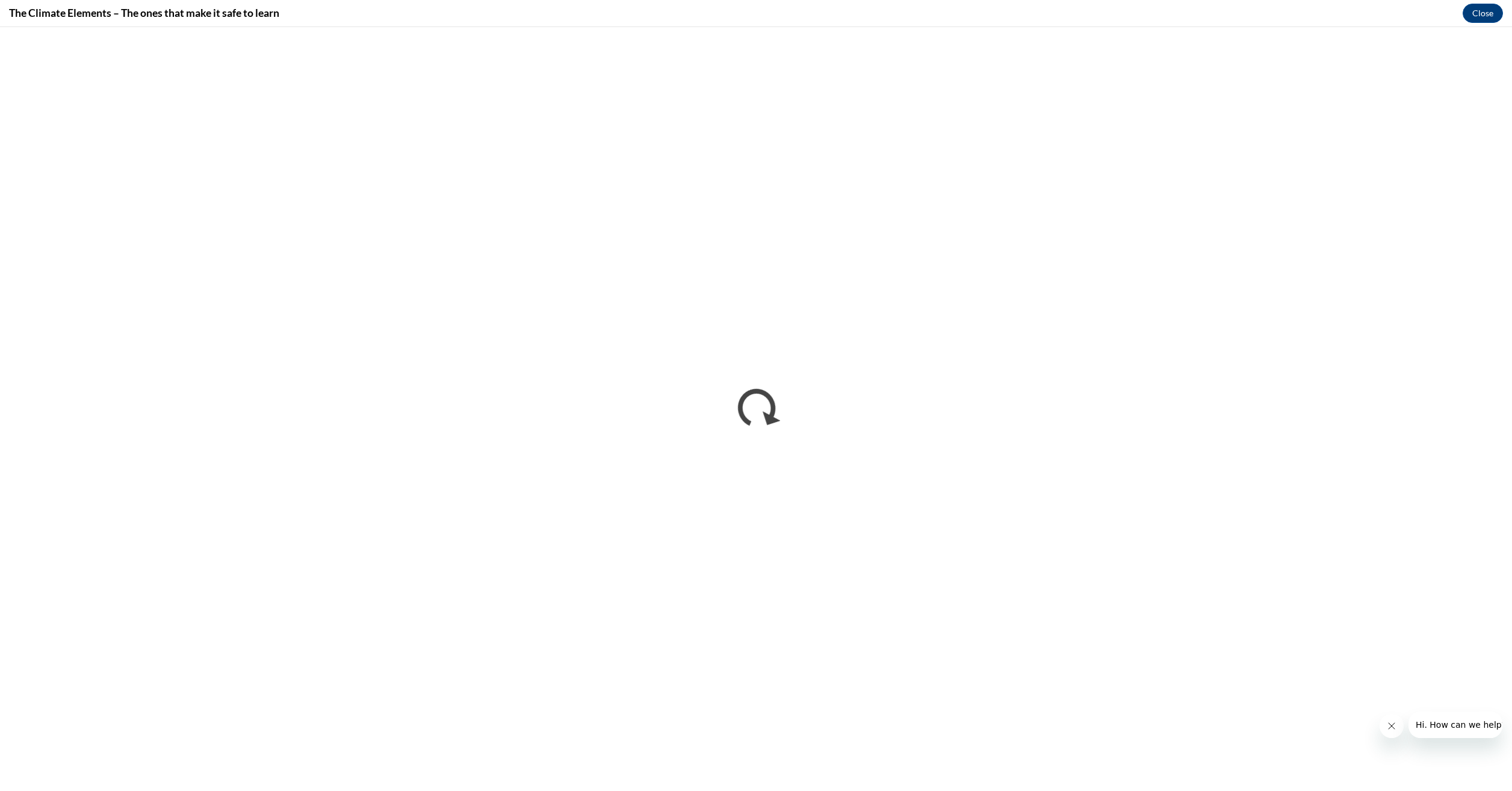
scroll to position [0, 0]
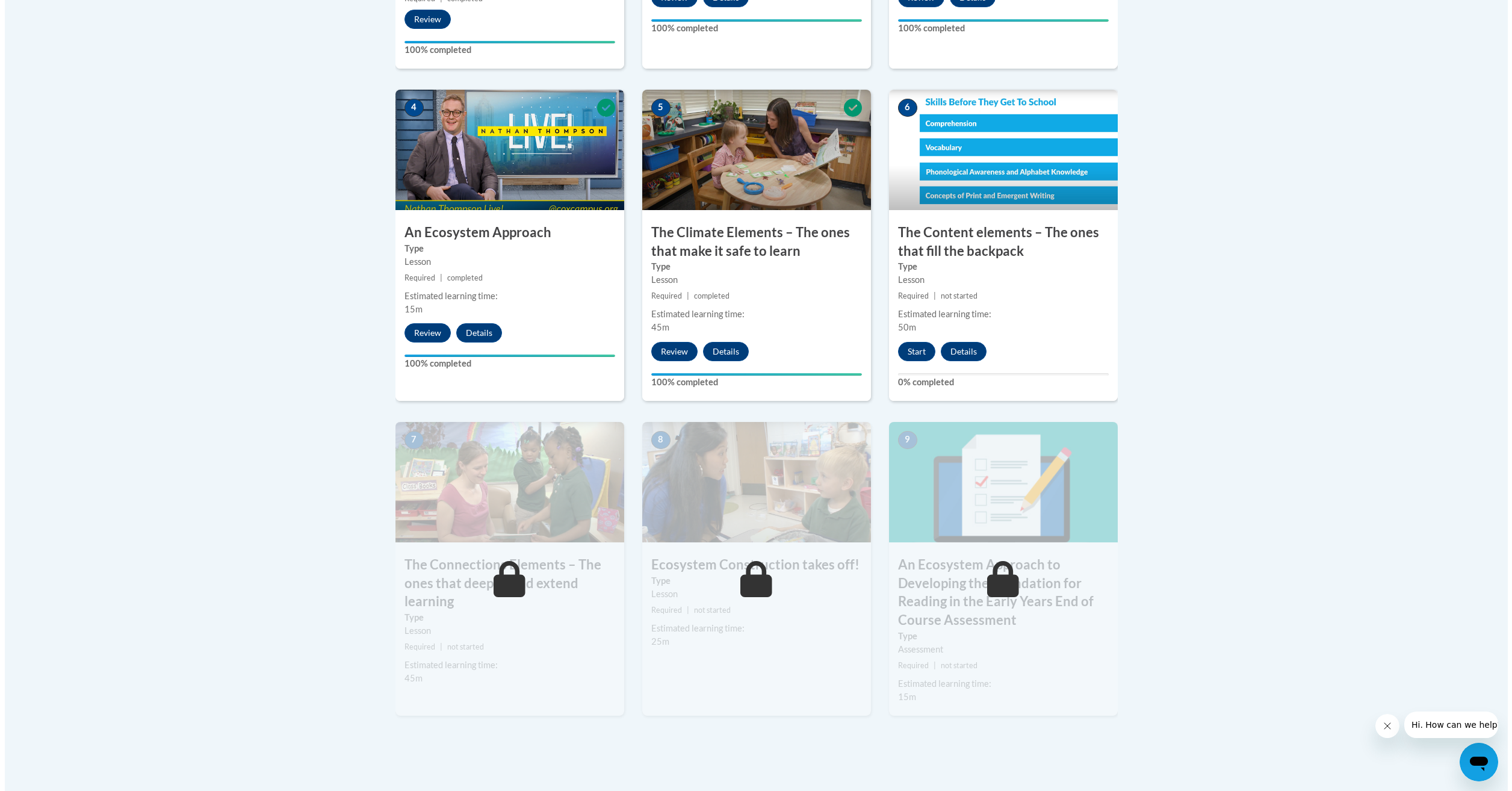
scroll to position [783, 0]
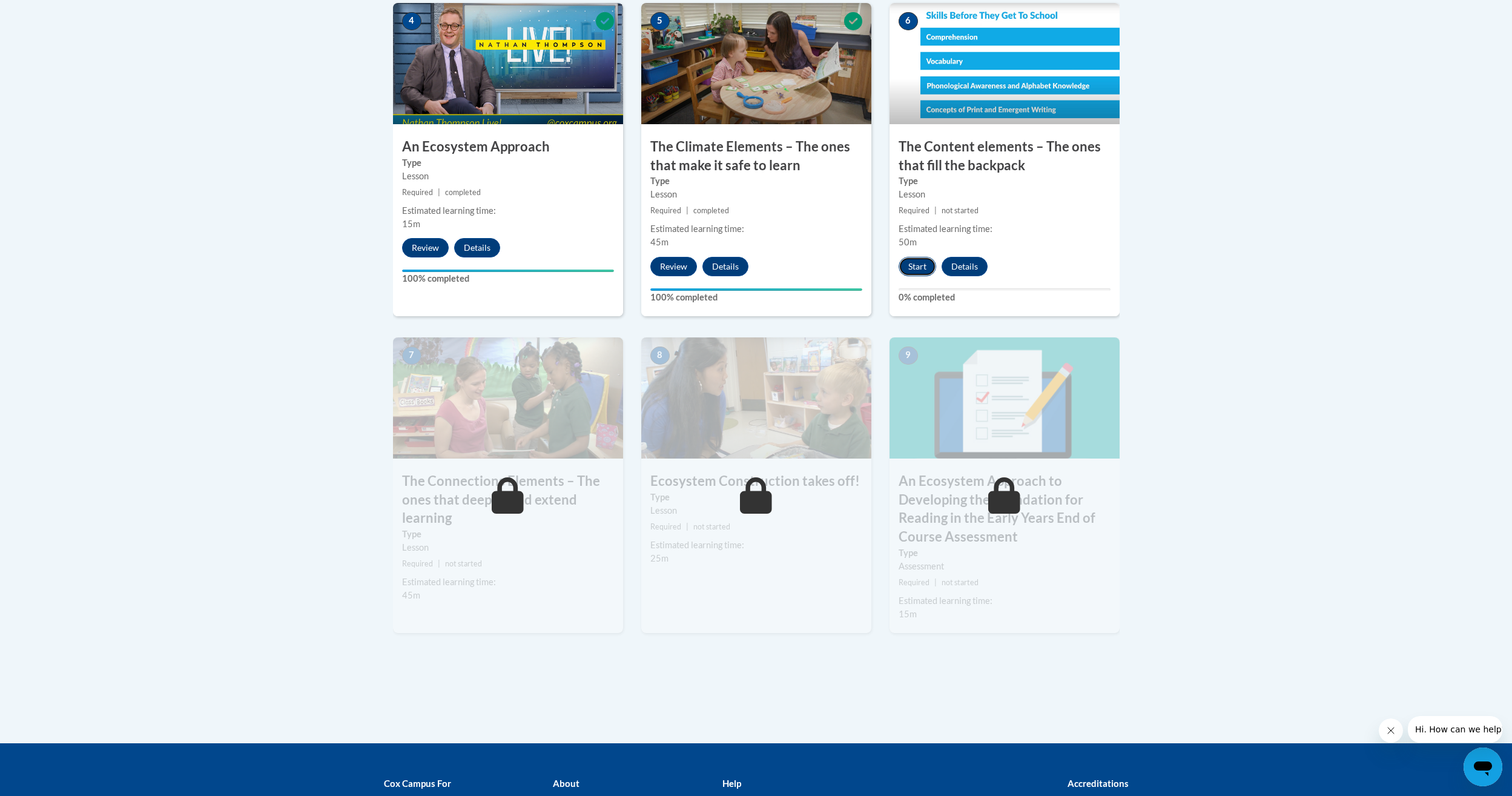
click at [907, 265] on button "Start" at bounding box center [917, 267] width 38 height 20
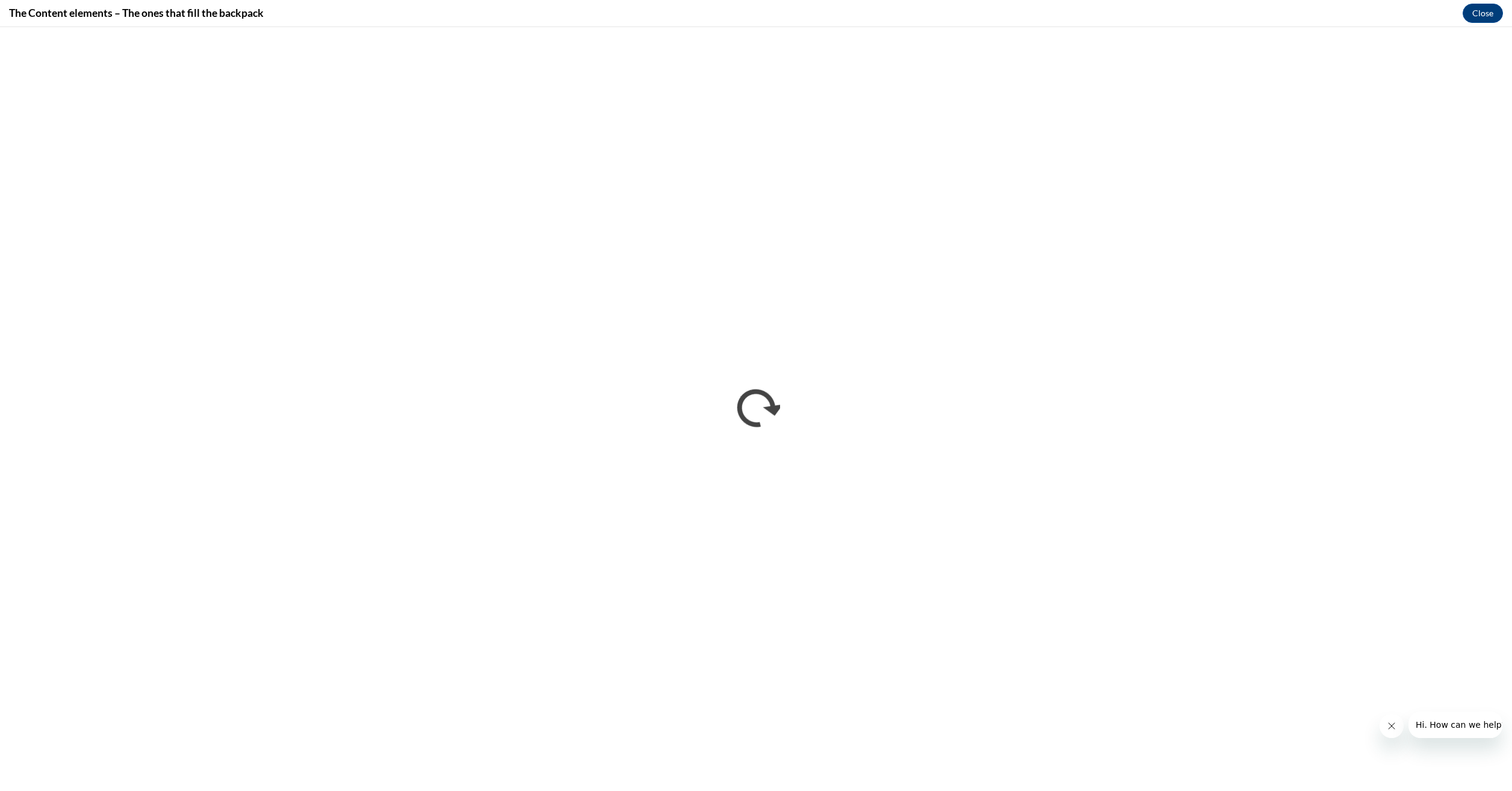
scroll to position [0, 0]
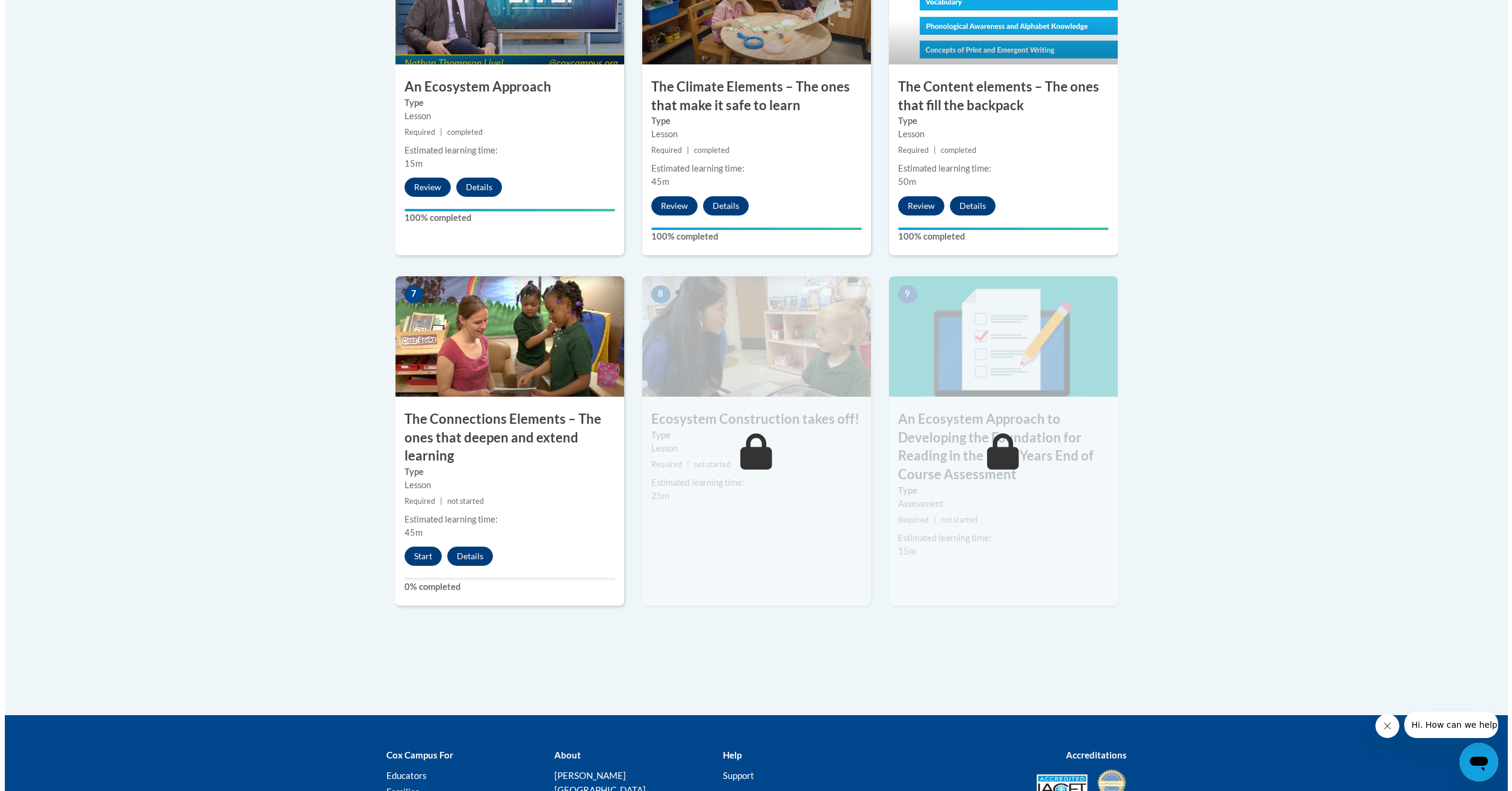
scroll to position [843, 0]
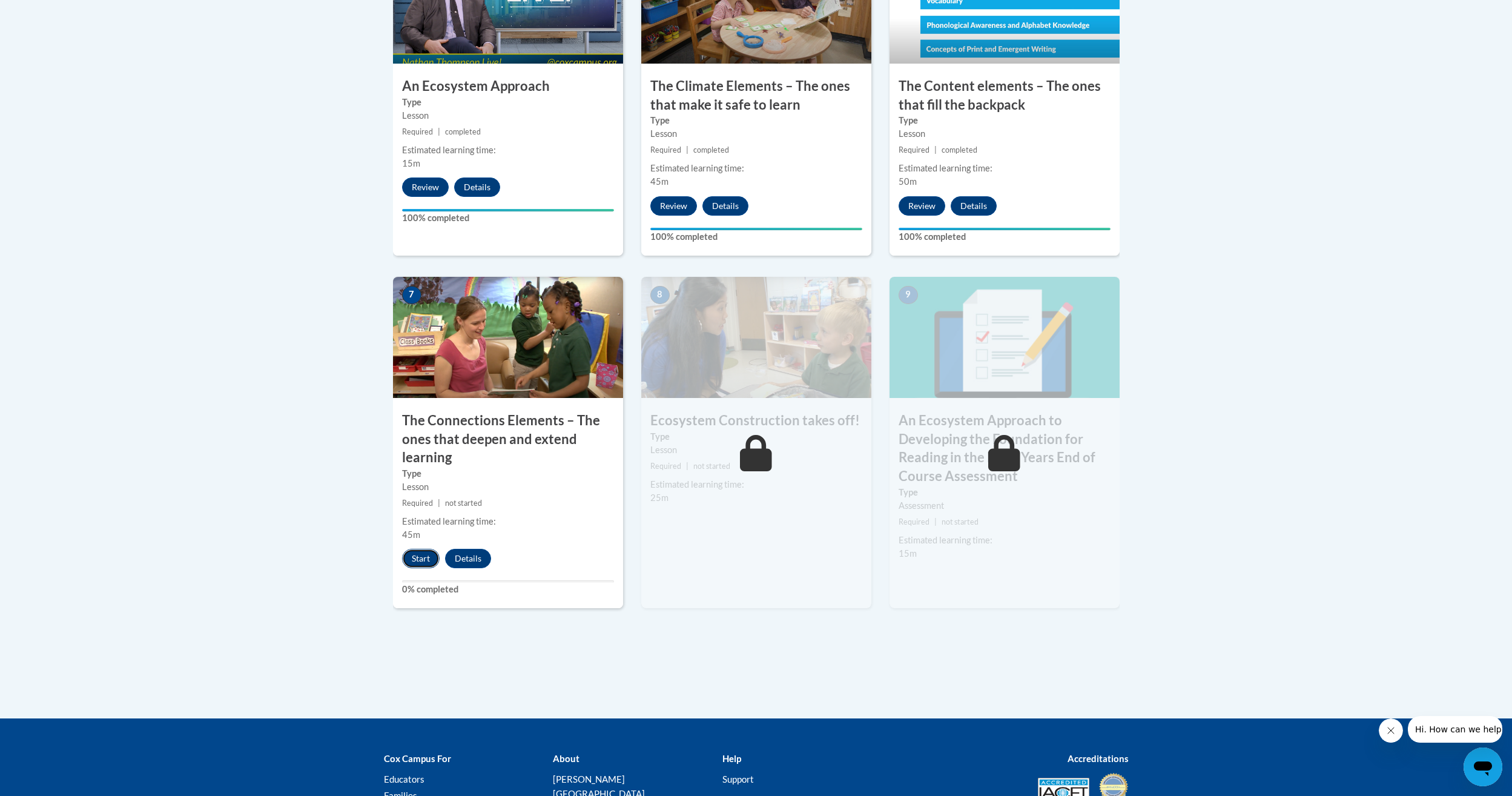
click at [416, 563] on button "Start" at bounding box center [421, 559] width 38 height 20
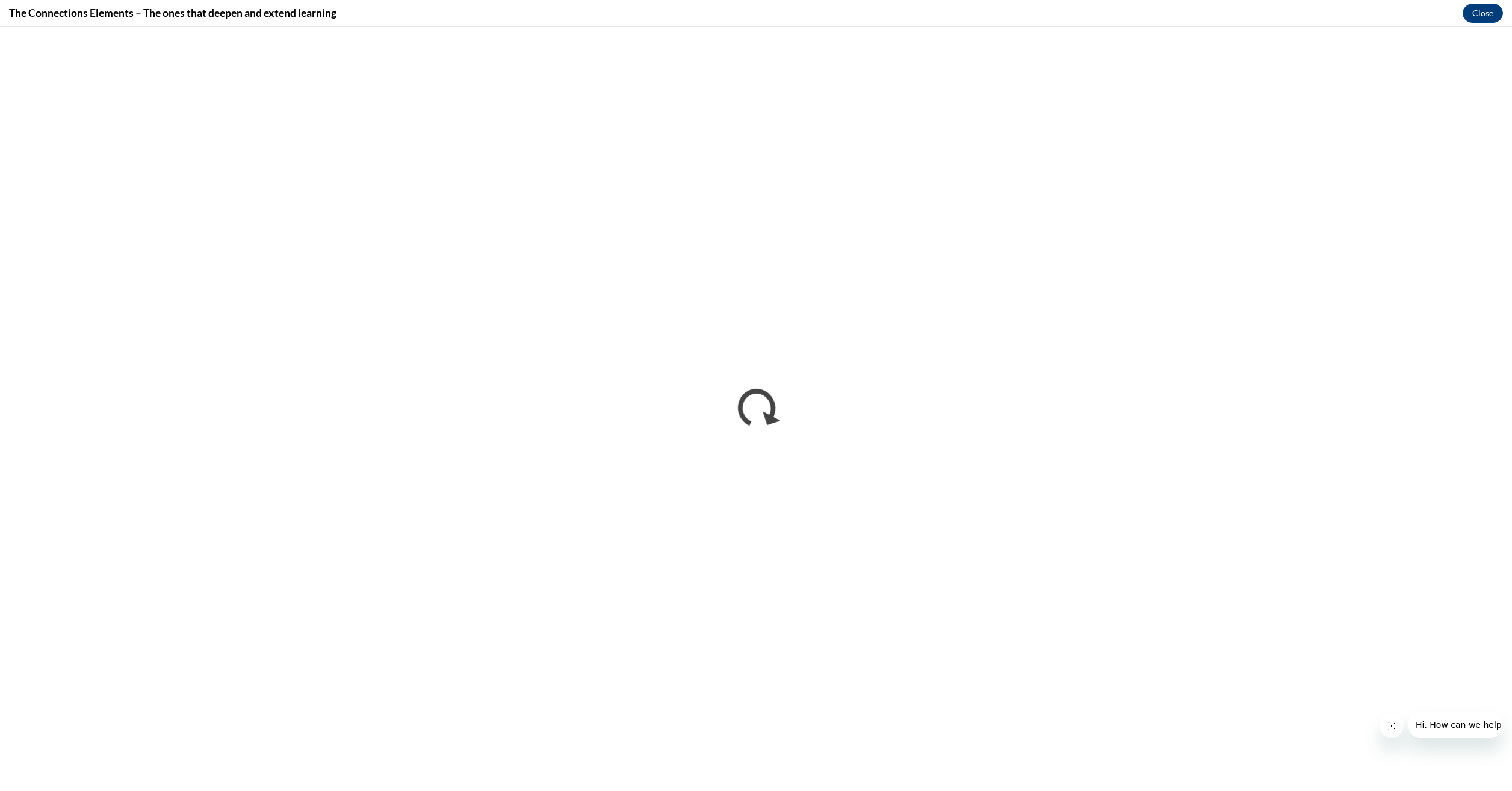
scroll to position [0, 0]
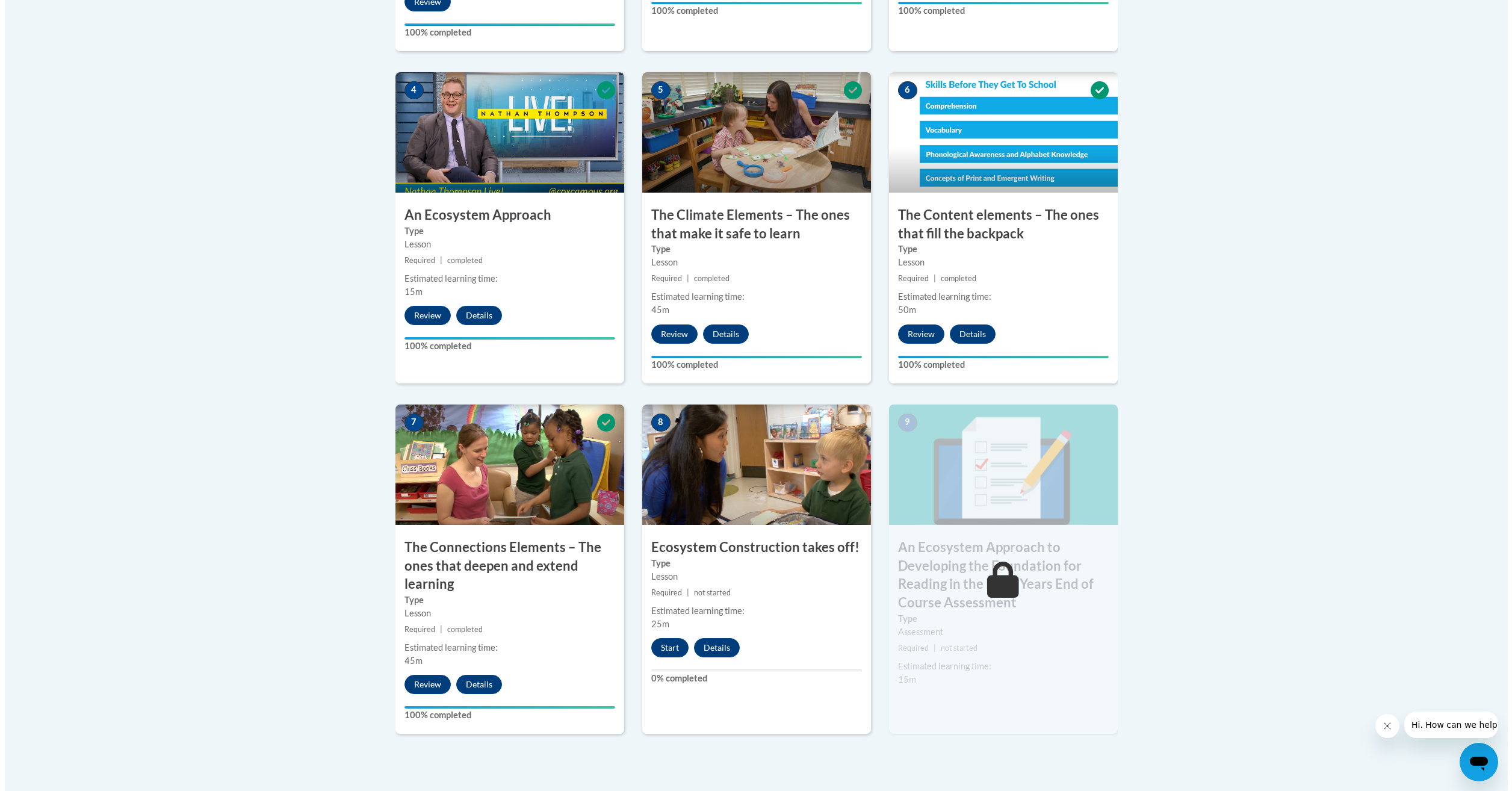
scroll to position [722, 0]
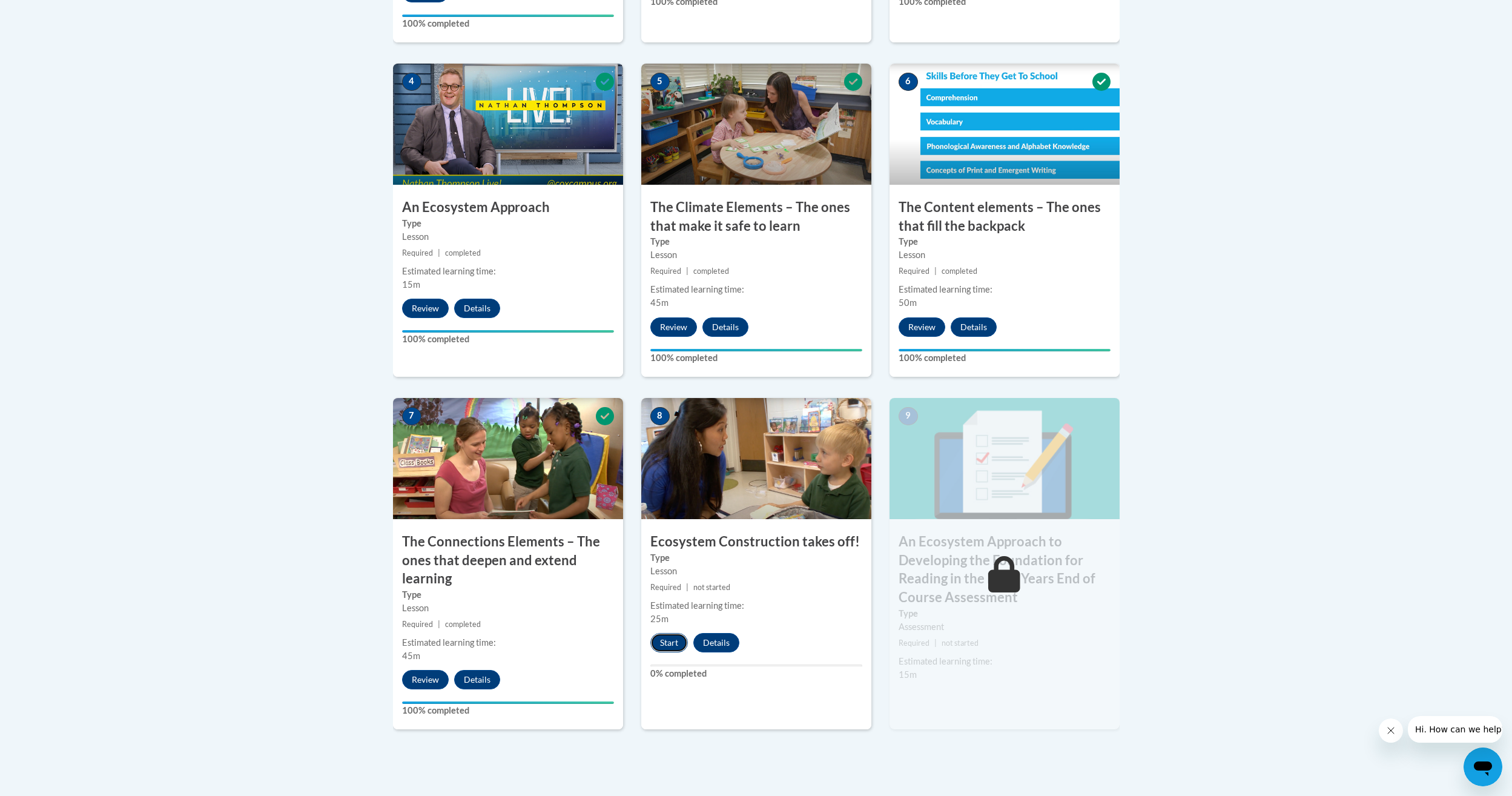
click at [674, 644] on button "Start" at bounding box center [669, 643] width 38 height 20
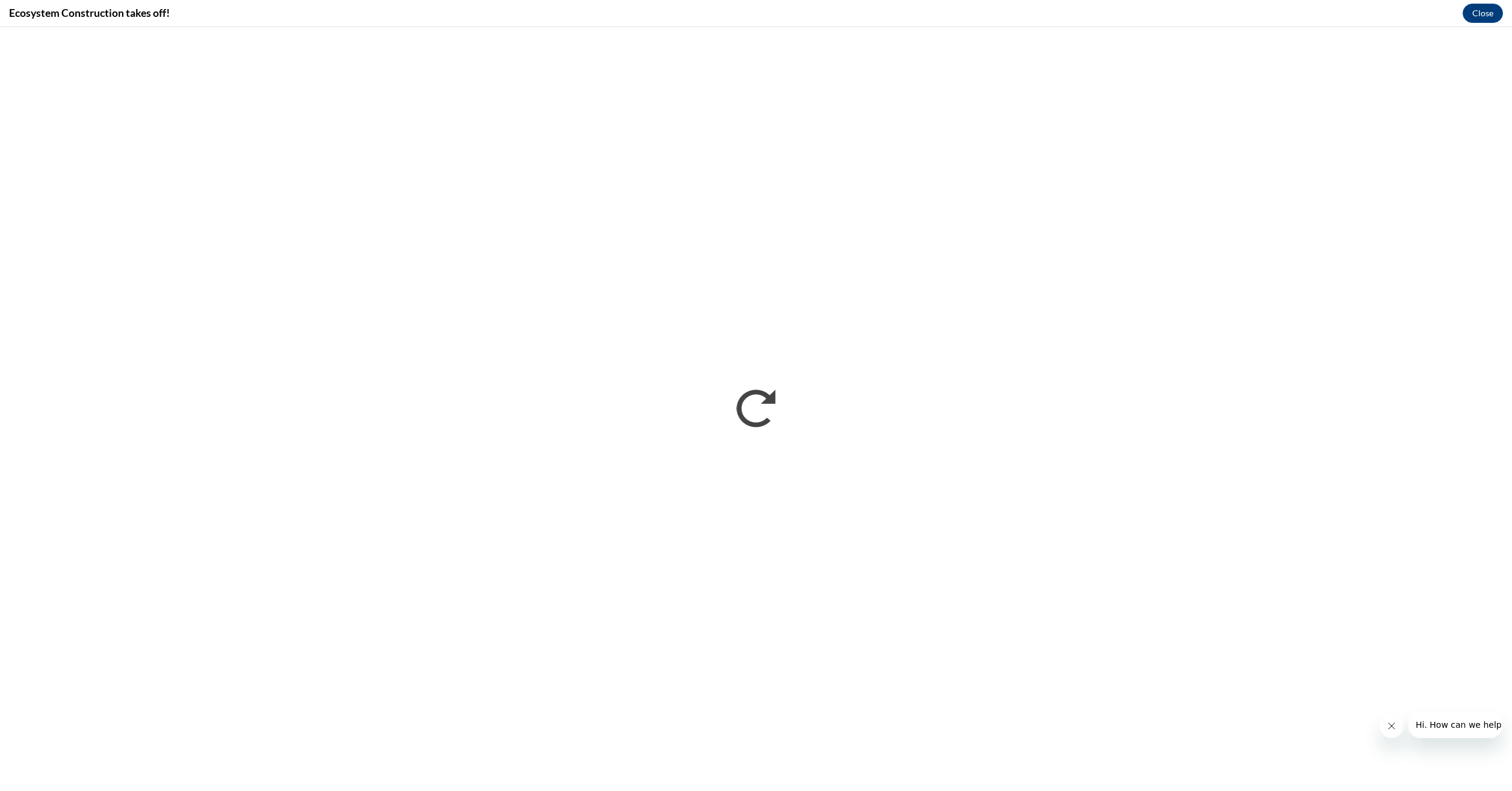
scroll to position [0, 0]
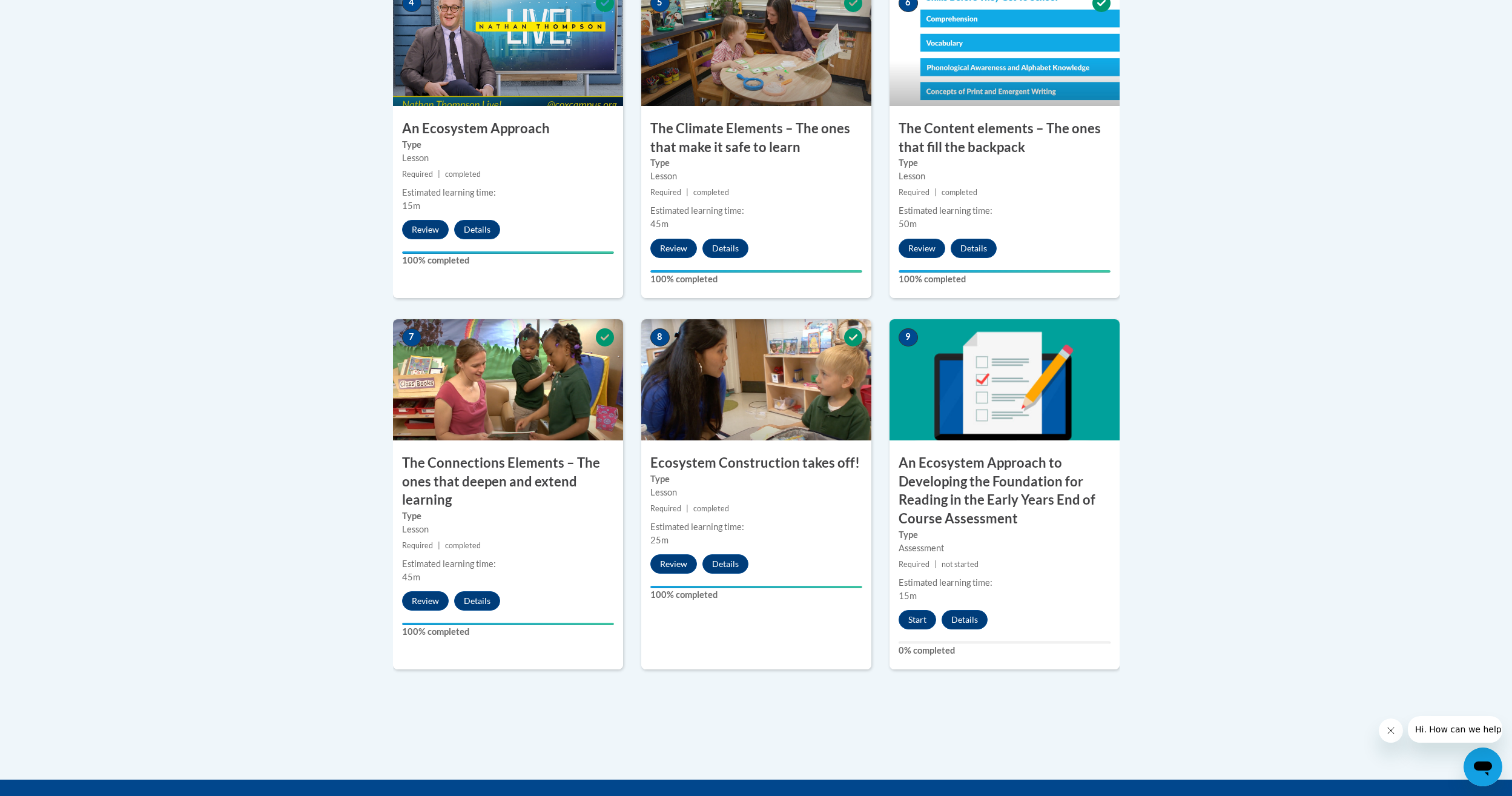
scroll to position [848, 0]
